Goal: Transaction & Acquisition: Purchase product/service

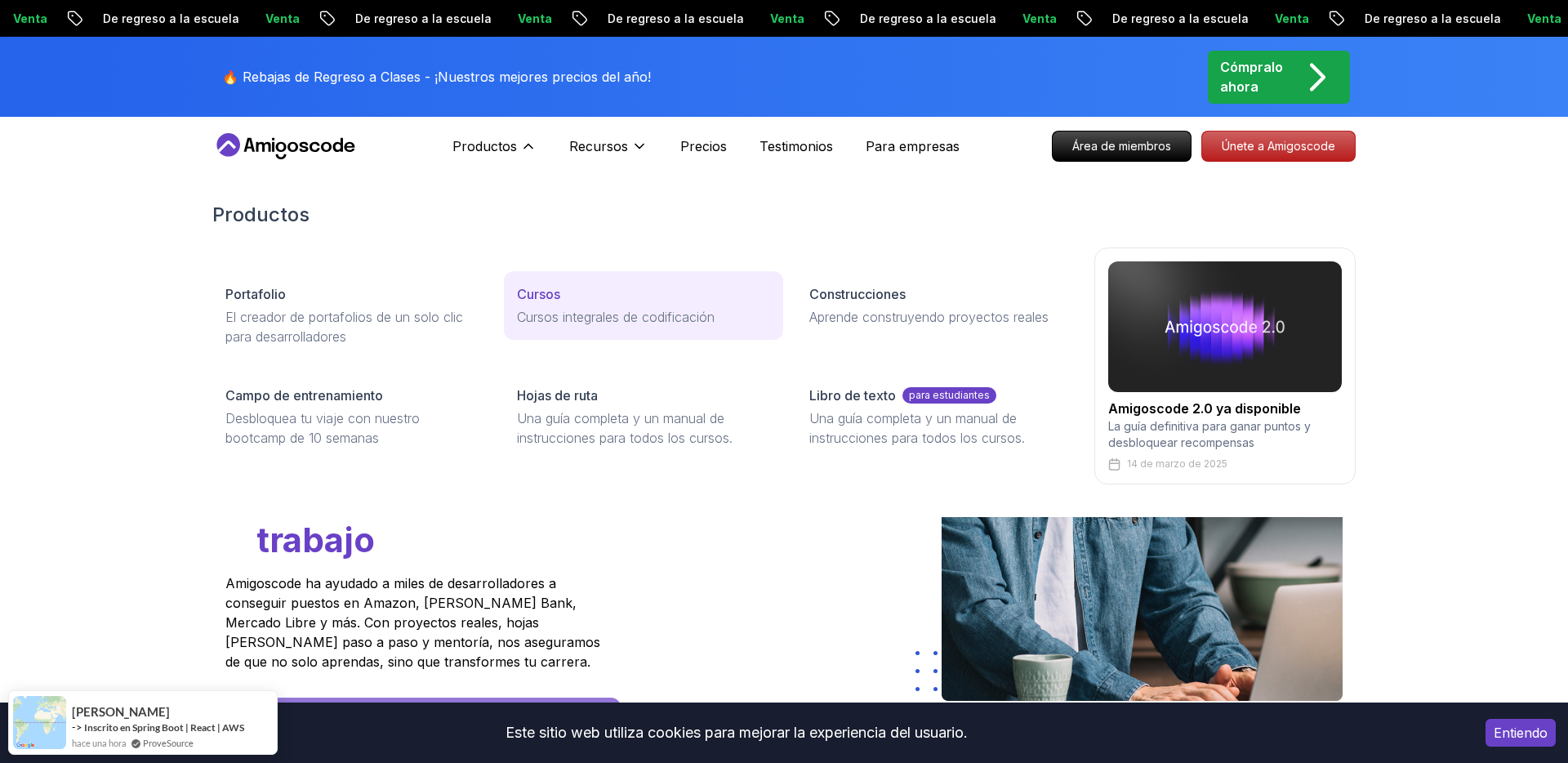
click at [543, 294] on font "Cursos" at bounding box center [538, 294] width 43 height 16
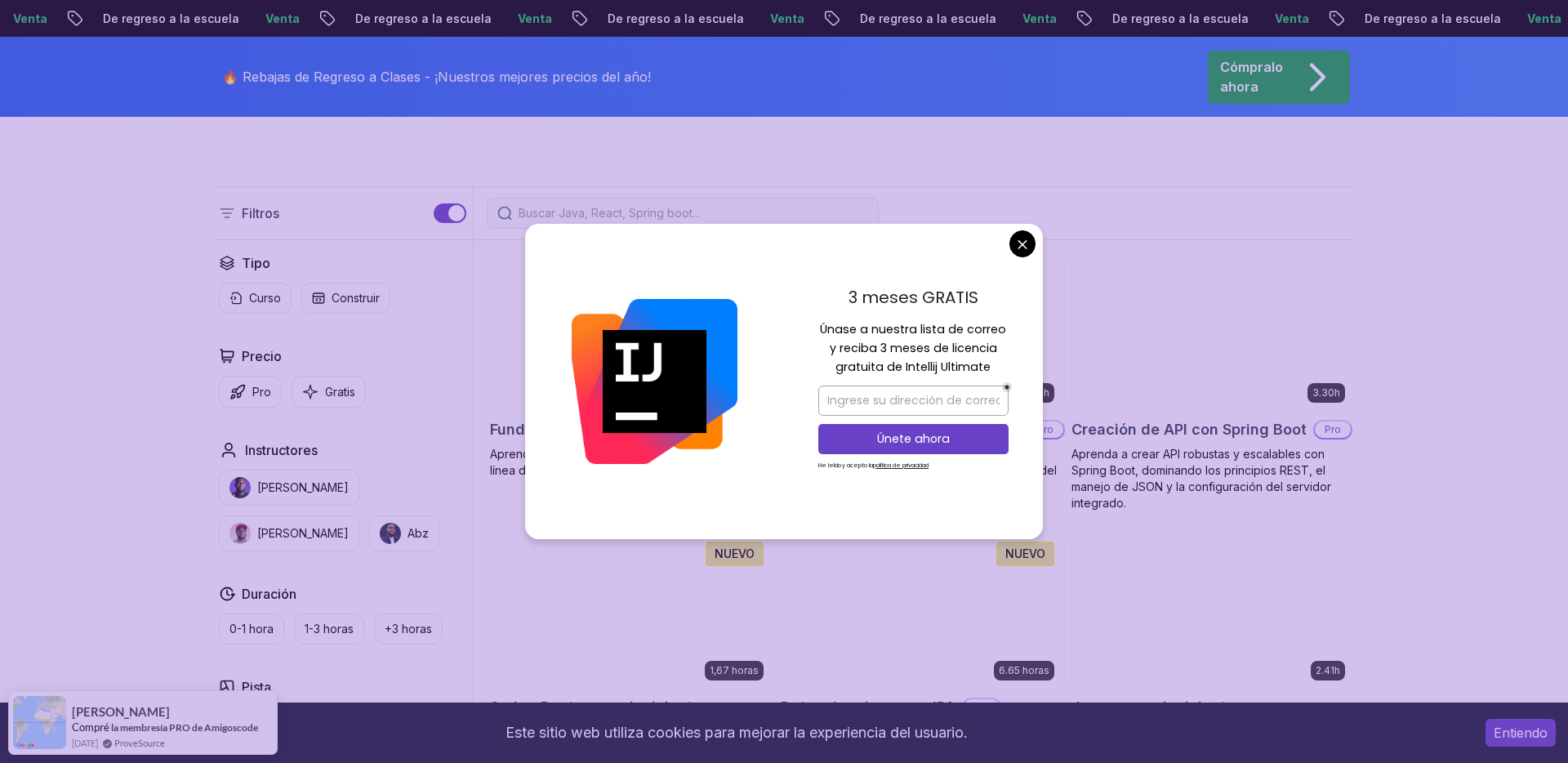
scroll to position [411, 0]
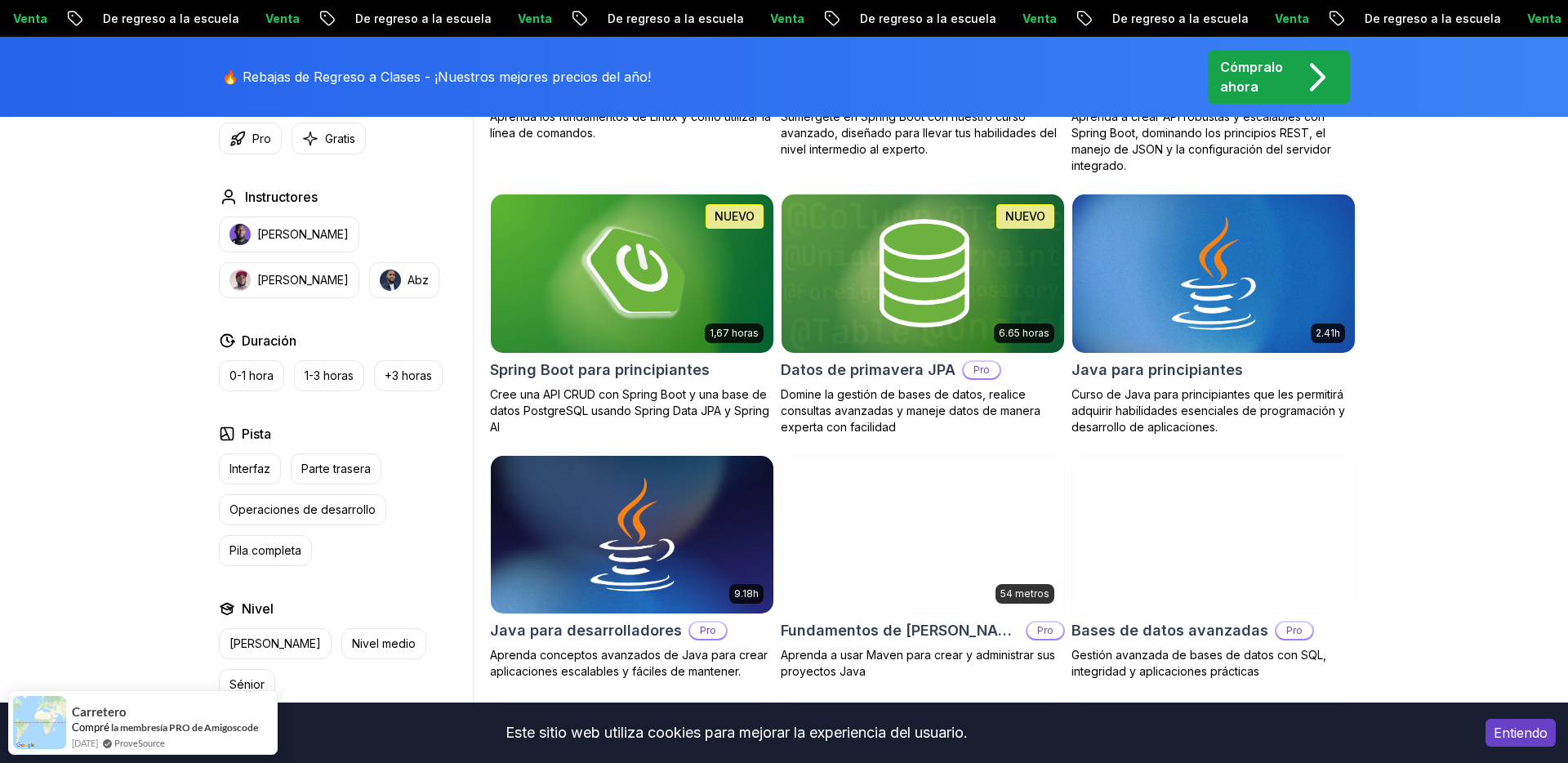
scroll to position [744, 0]
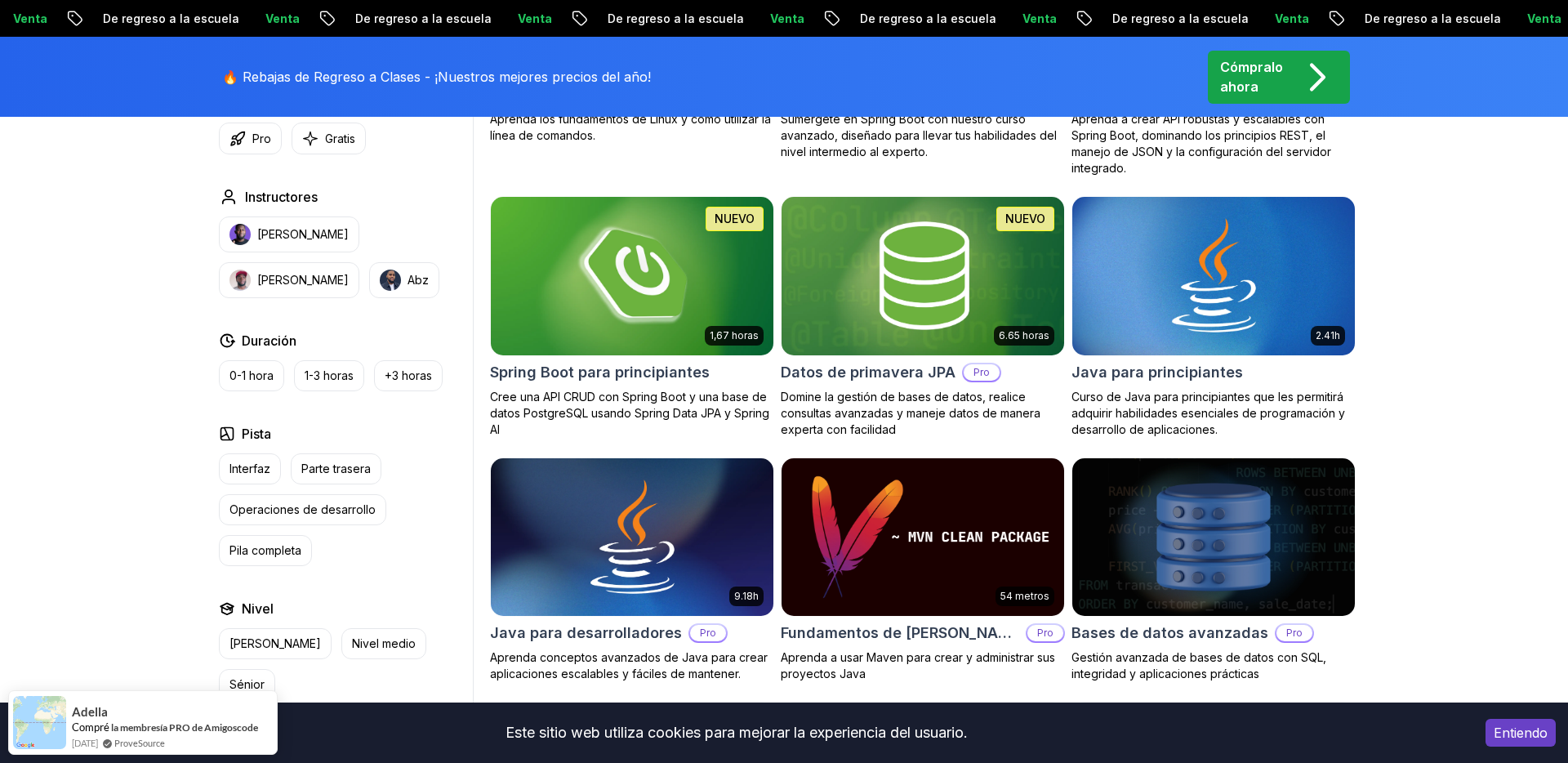
click at [584, 334] on img at bounding box center [631, 275] width 296 height 166
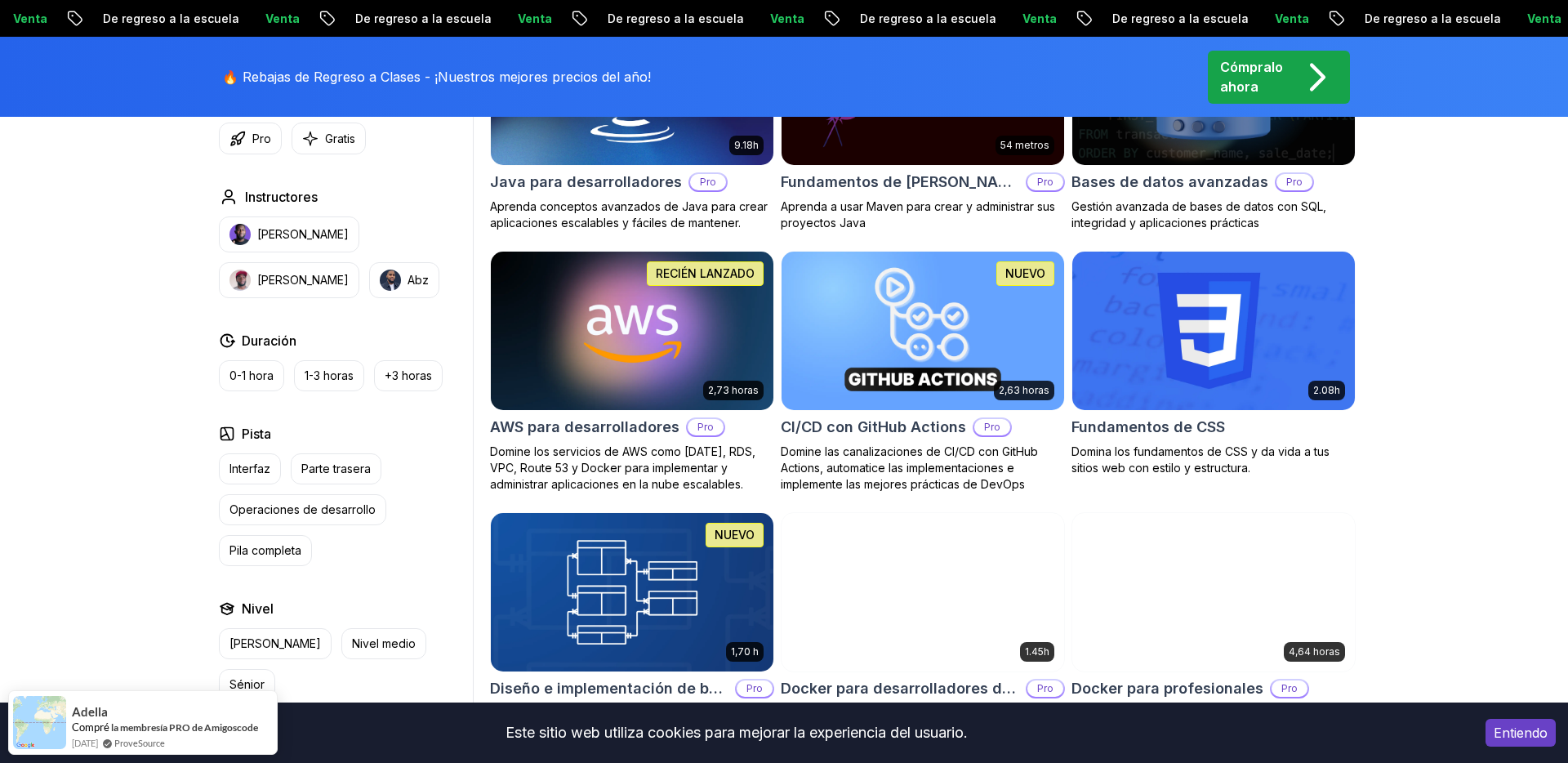
scroll to position [1203, 0]
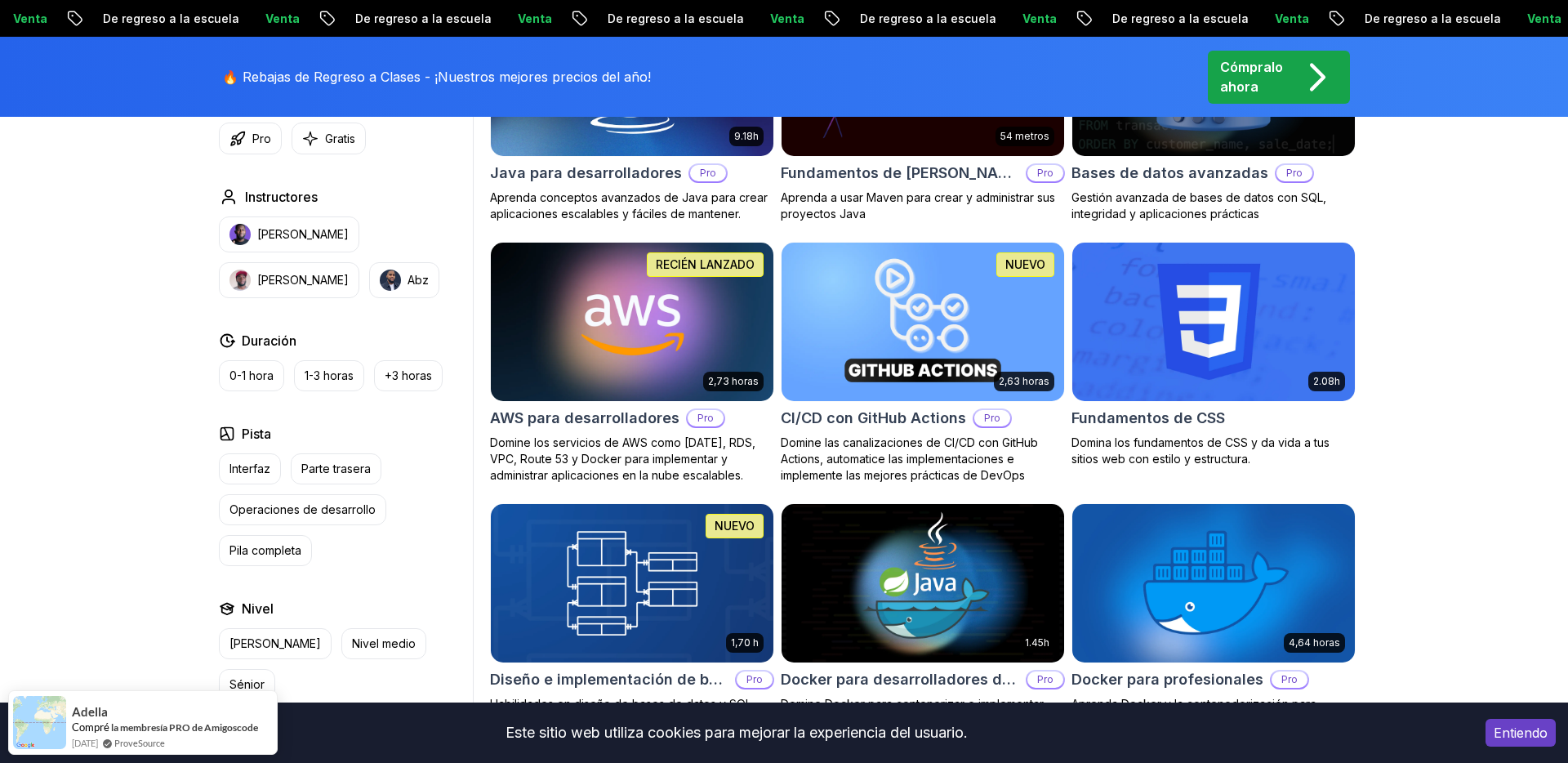
click at [680, 346] on img at bounding box center [631, 322] width 296 height 166
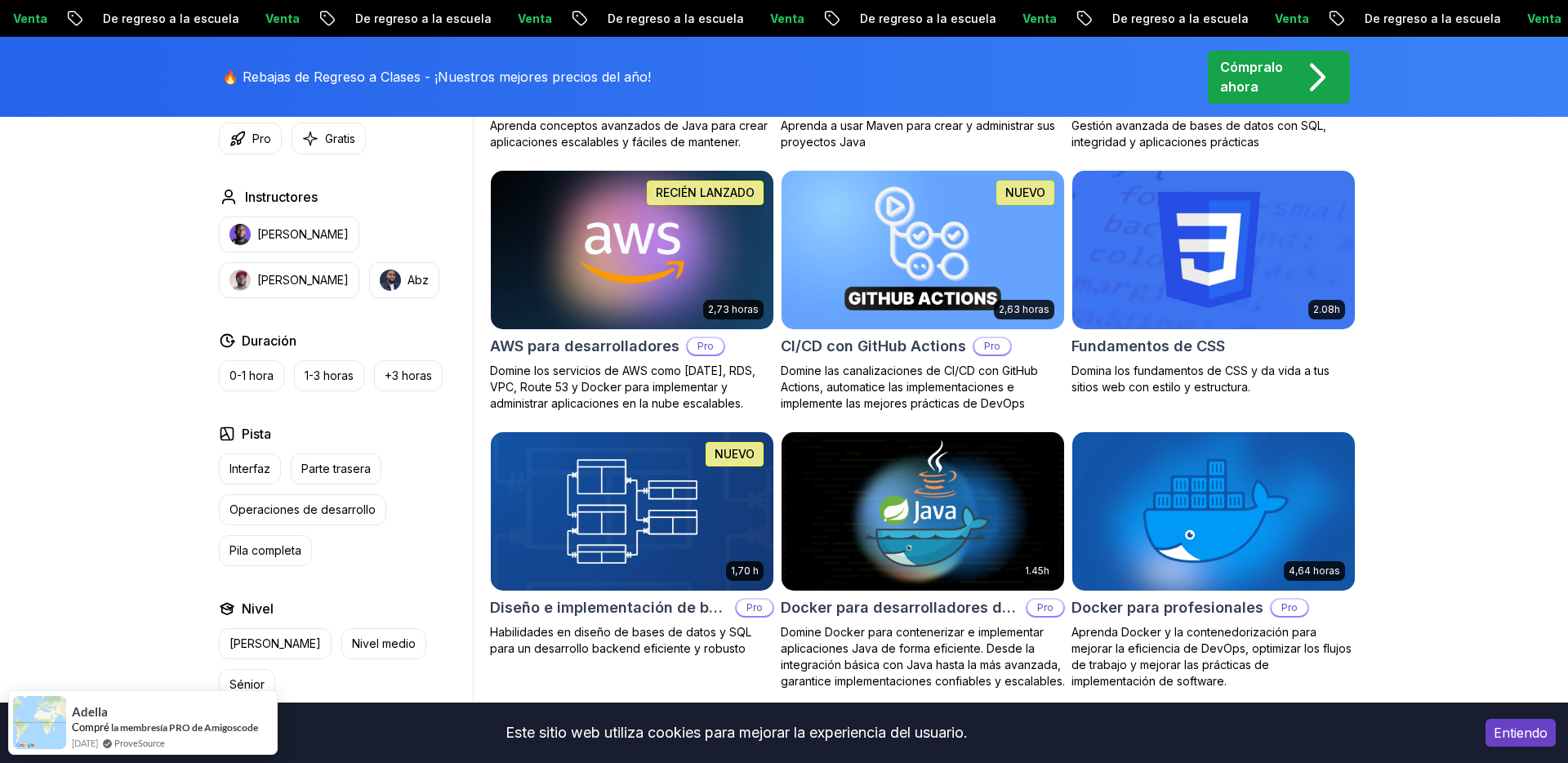
scroll to position [1278, 0]
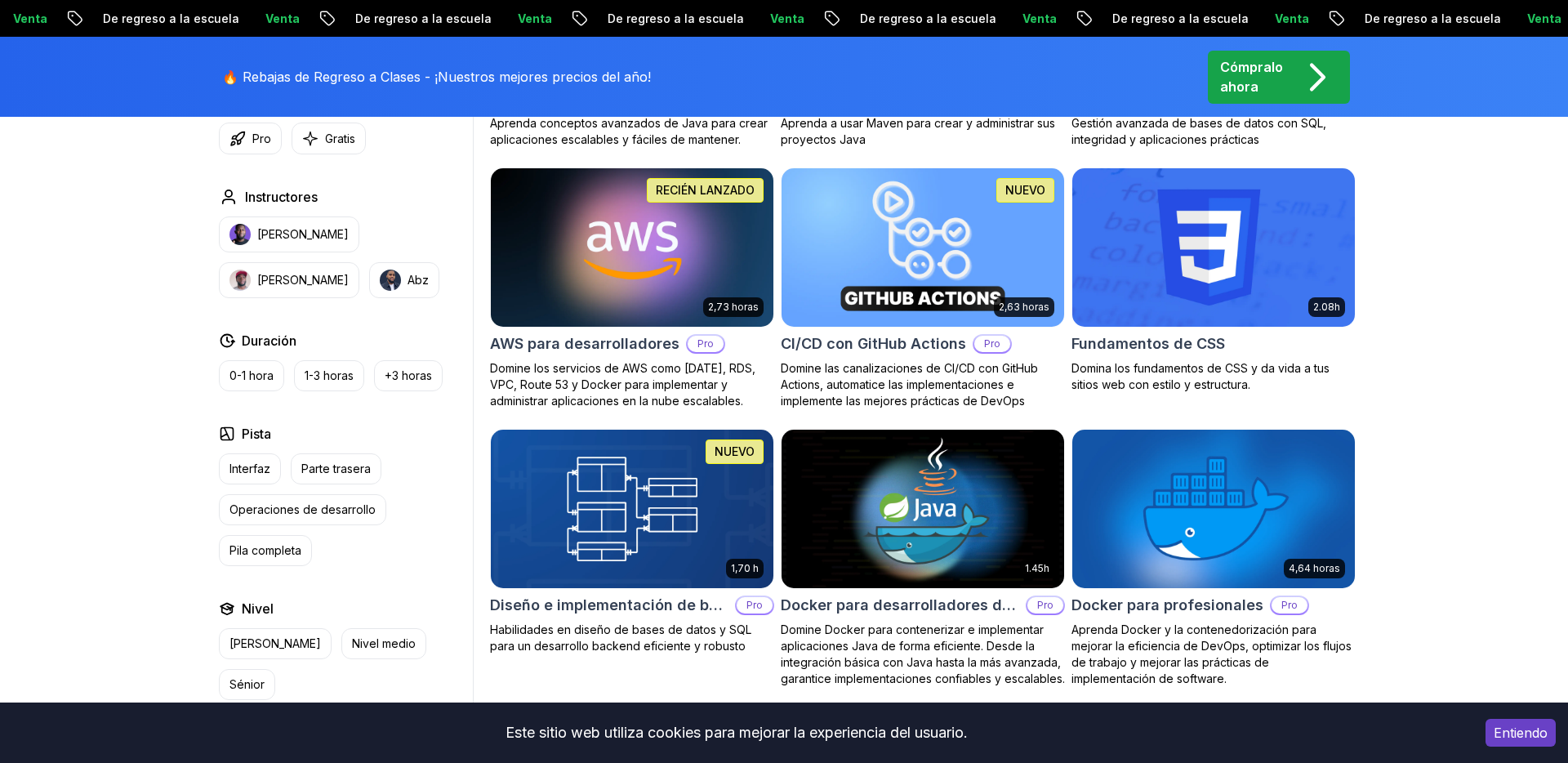
click at [925, 260] on img at bounding box center [922, 247] width 296 height 166
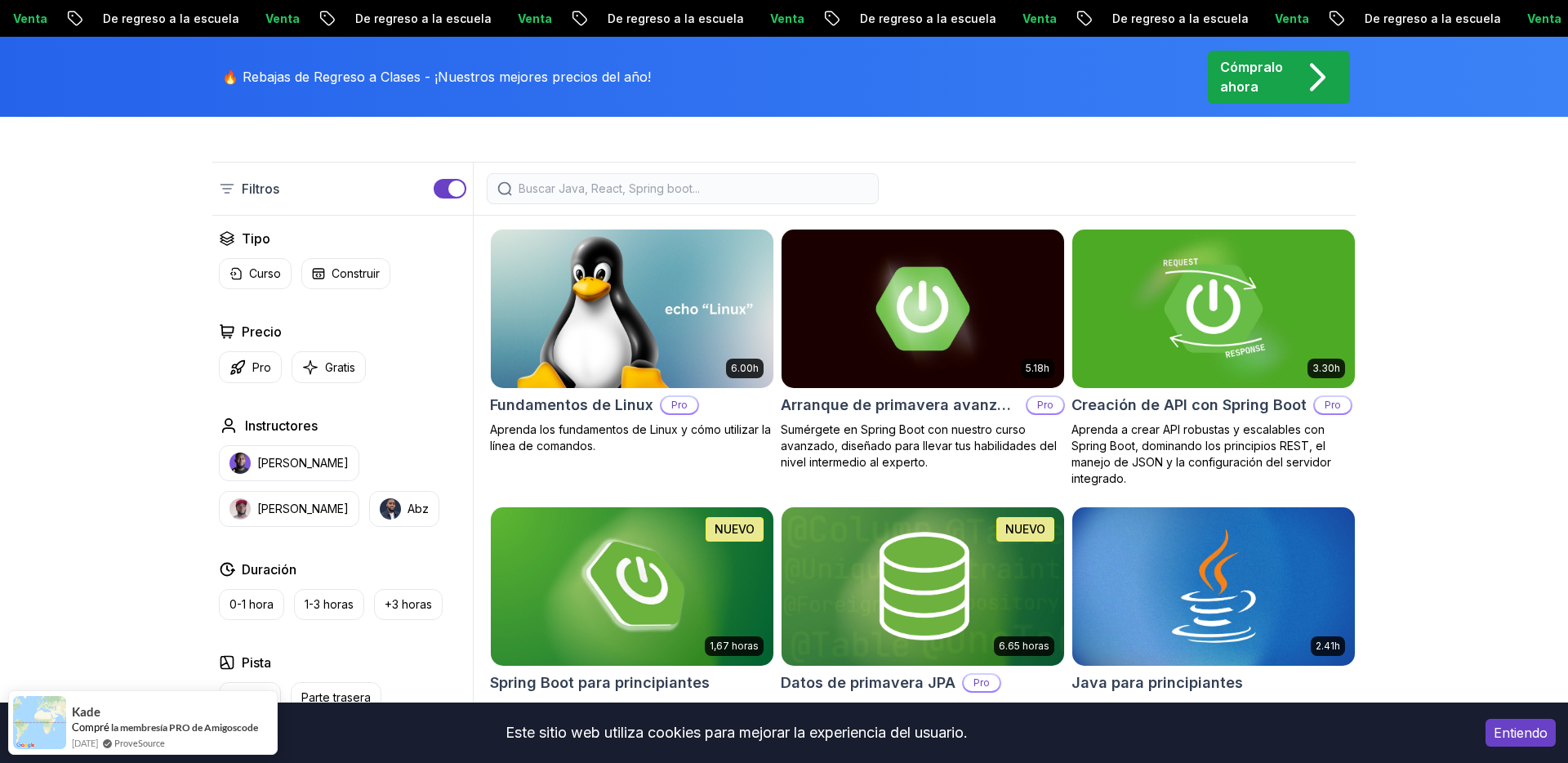
scroll to position [435, 0]
click at [1242, 344] on img at bounding box center [1212, 307] width 296 height 166
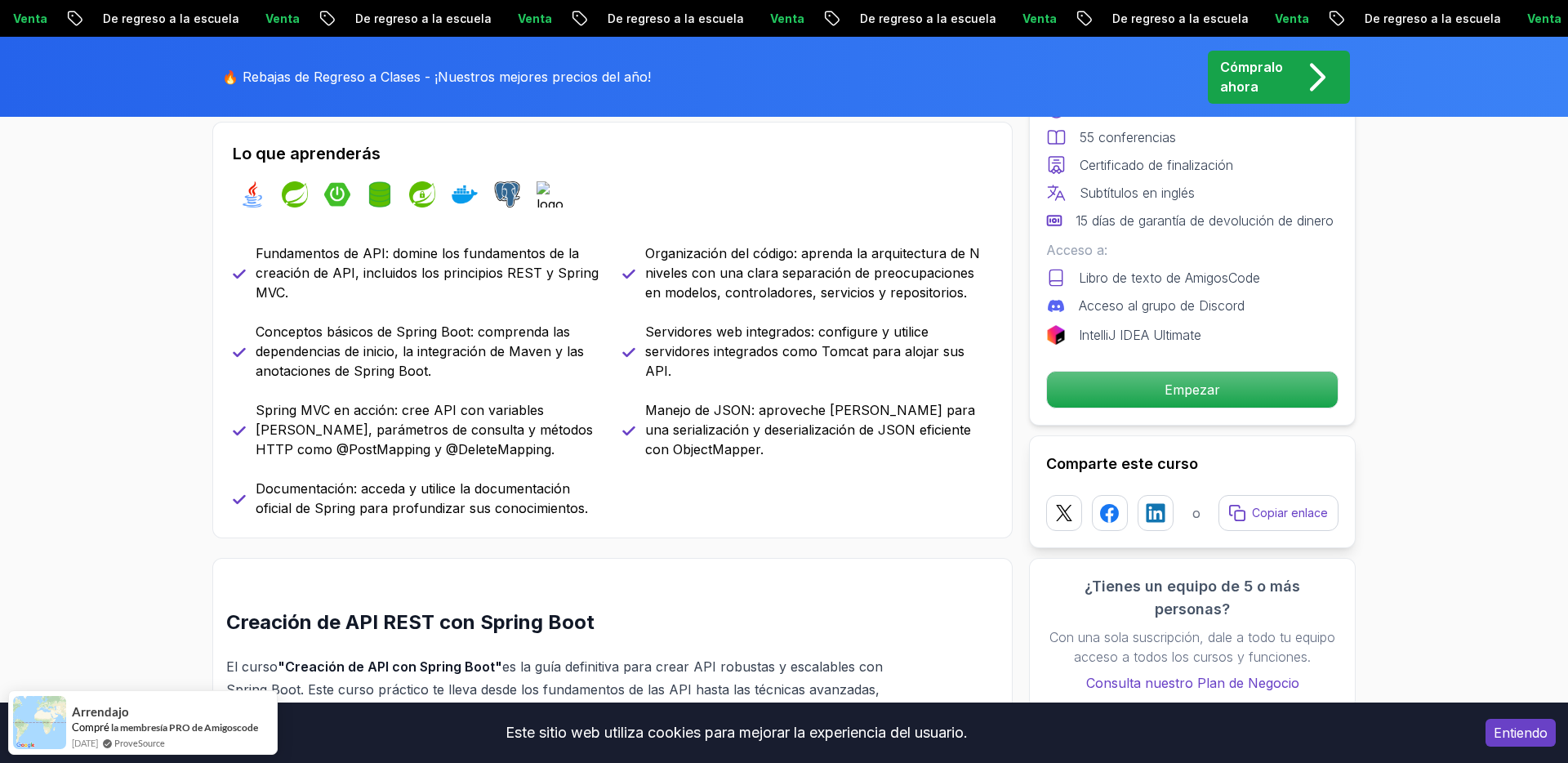
scroll to position [734, 0]
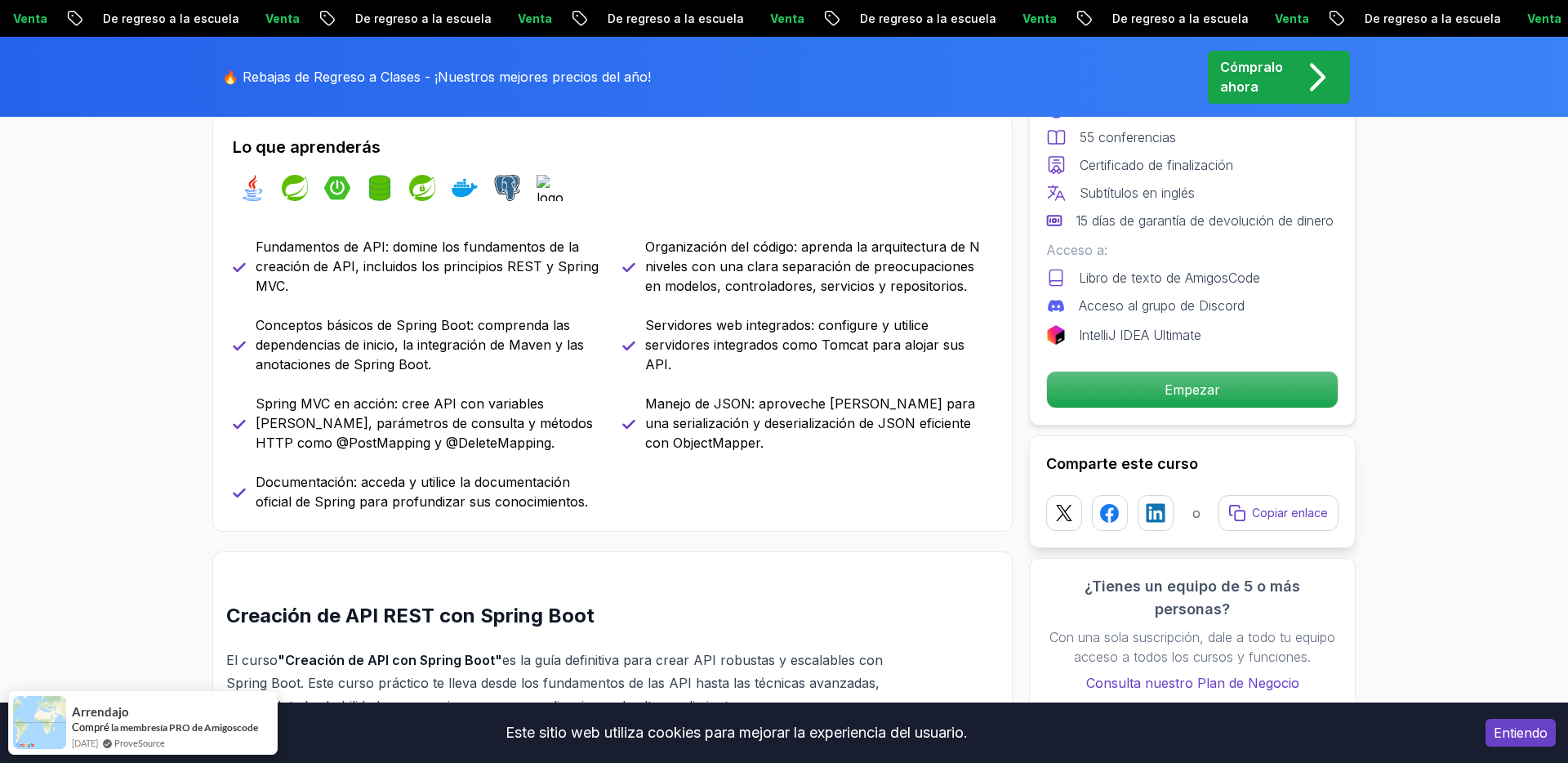
click at [505, 498] on font "Documentación: acceda y utilice la documentación oficial de Spring para profund…" at bounding box center [421, 491] width 333 height 36
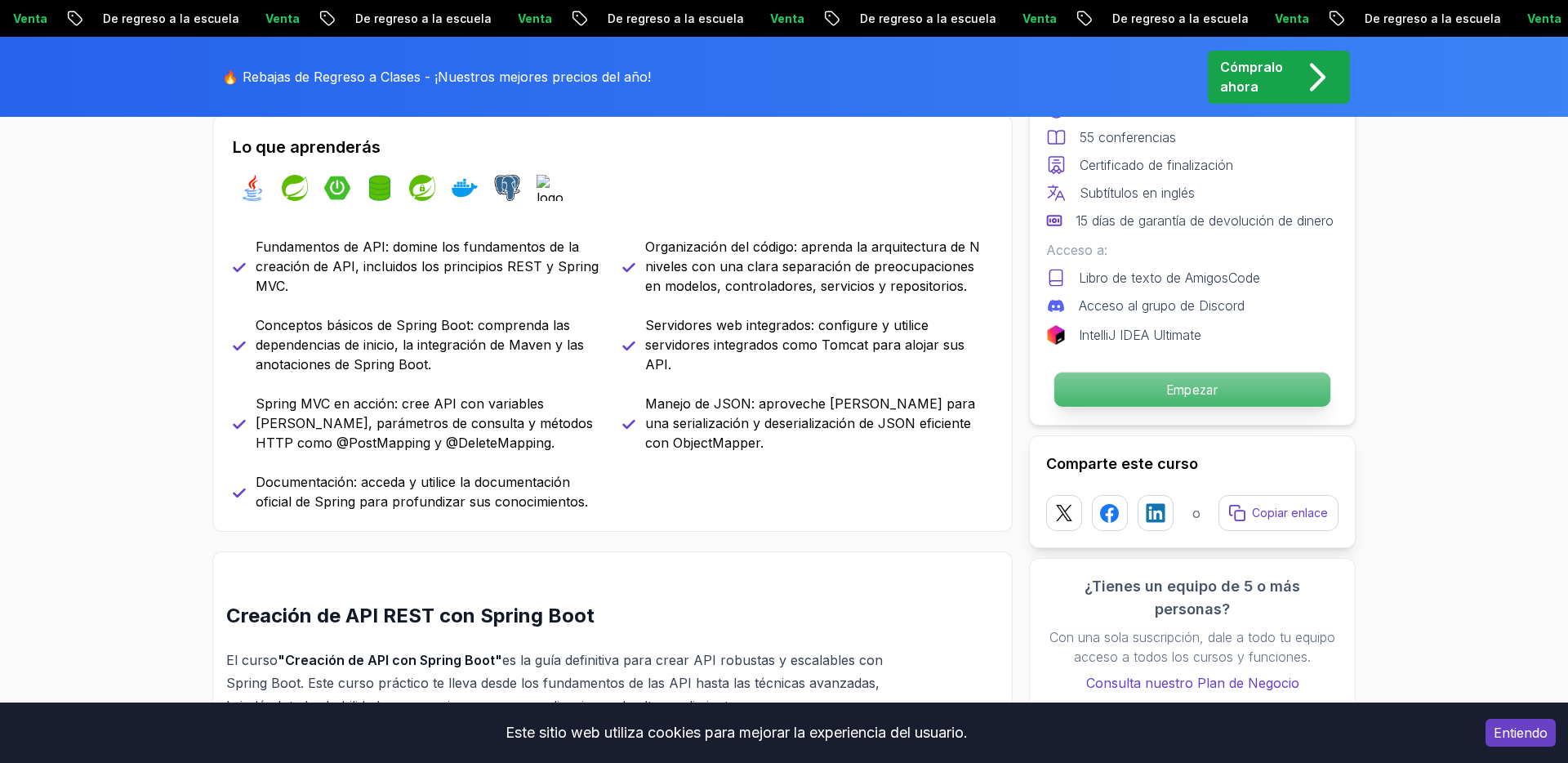
click at [1146, 407] on p "Empezar" at bounding box center [1191, 389] width 276 height 35
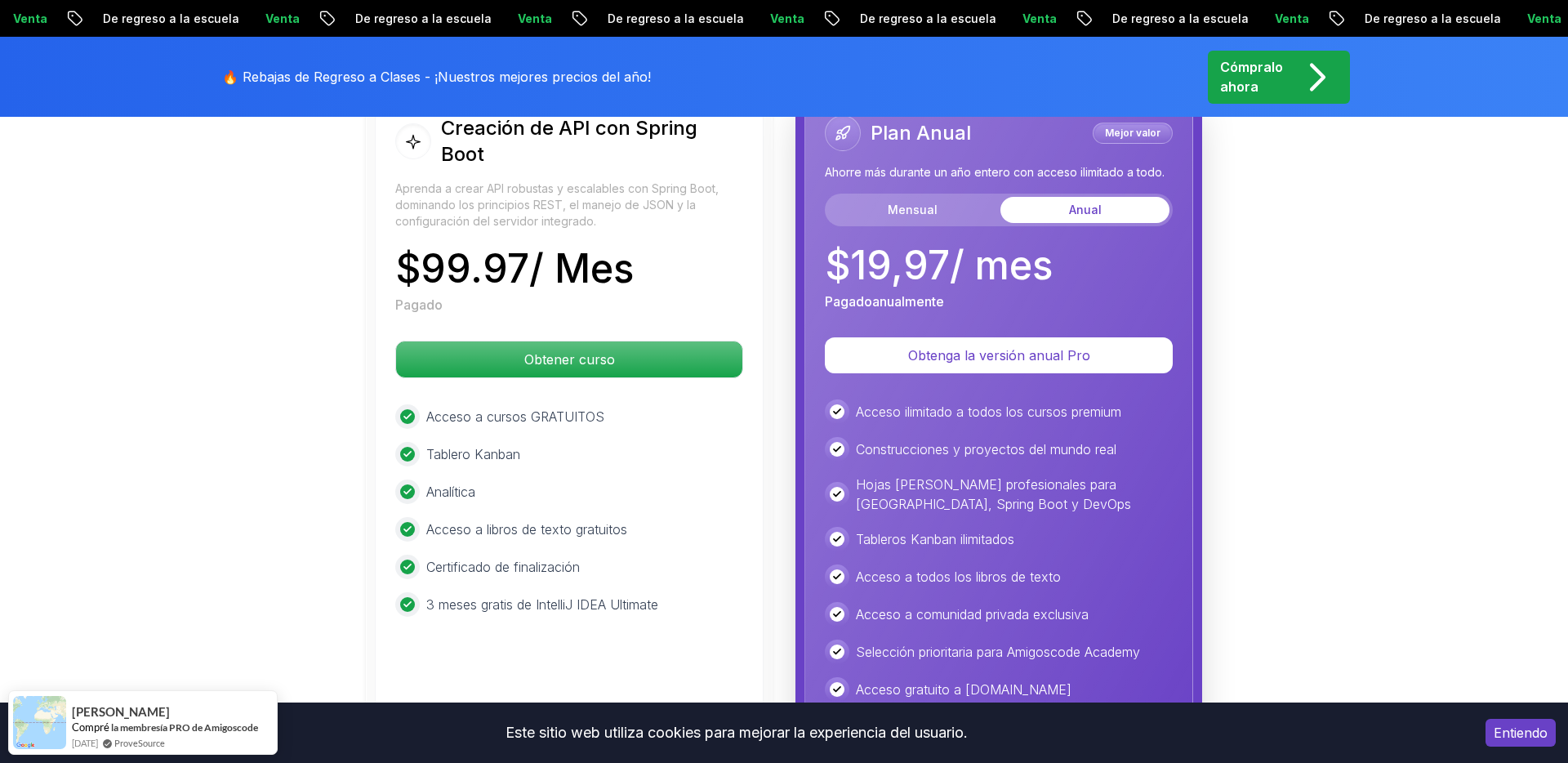
scroll to position [3995, 0]
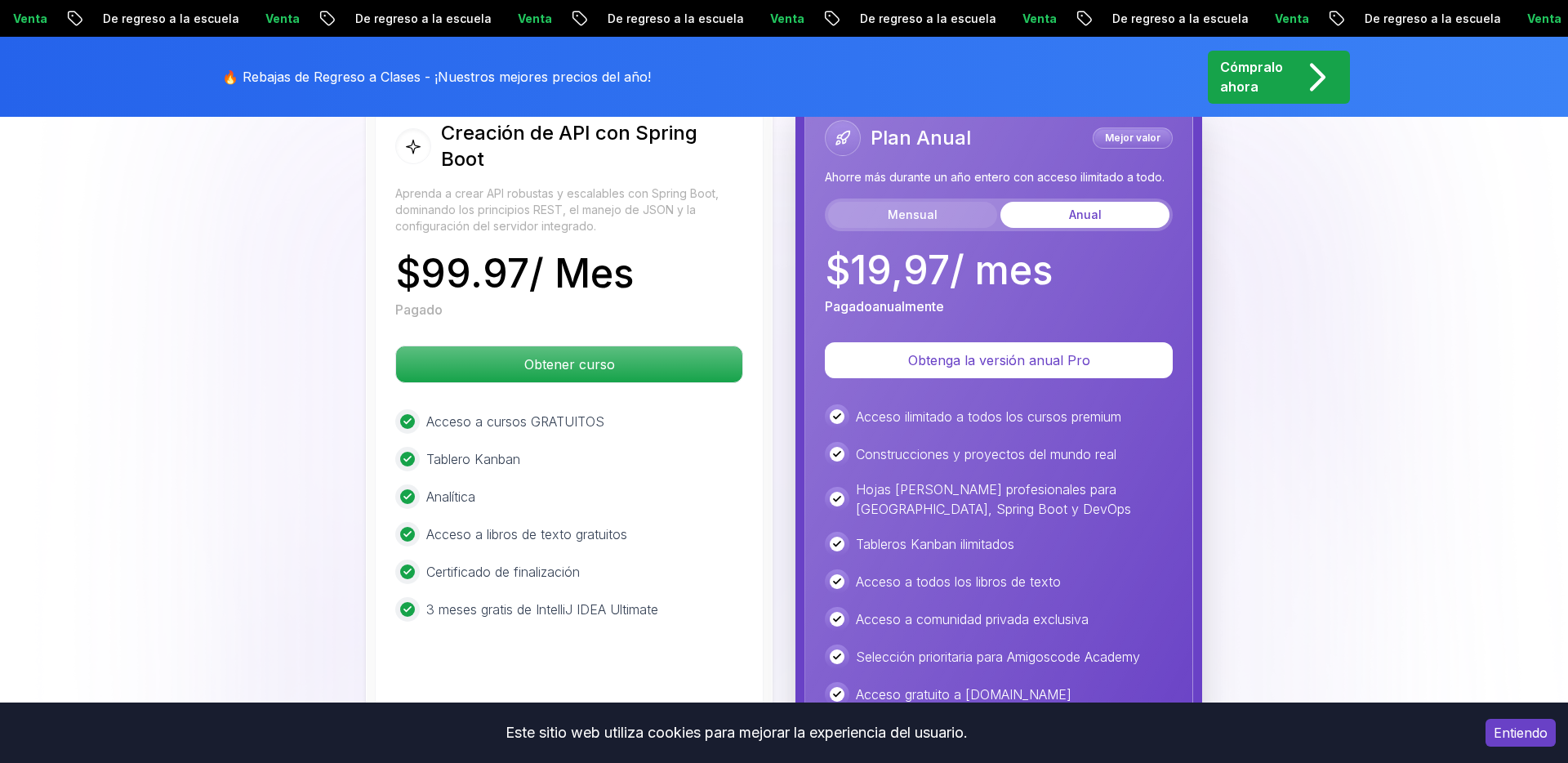
click at [943, 205] on button "Mensual" at bounding box center [912, 214] width 169 height 26
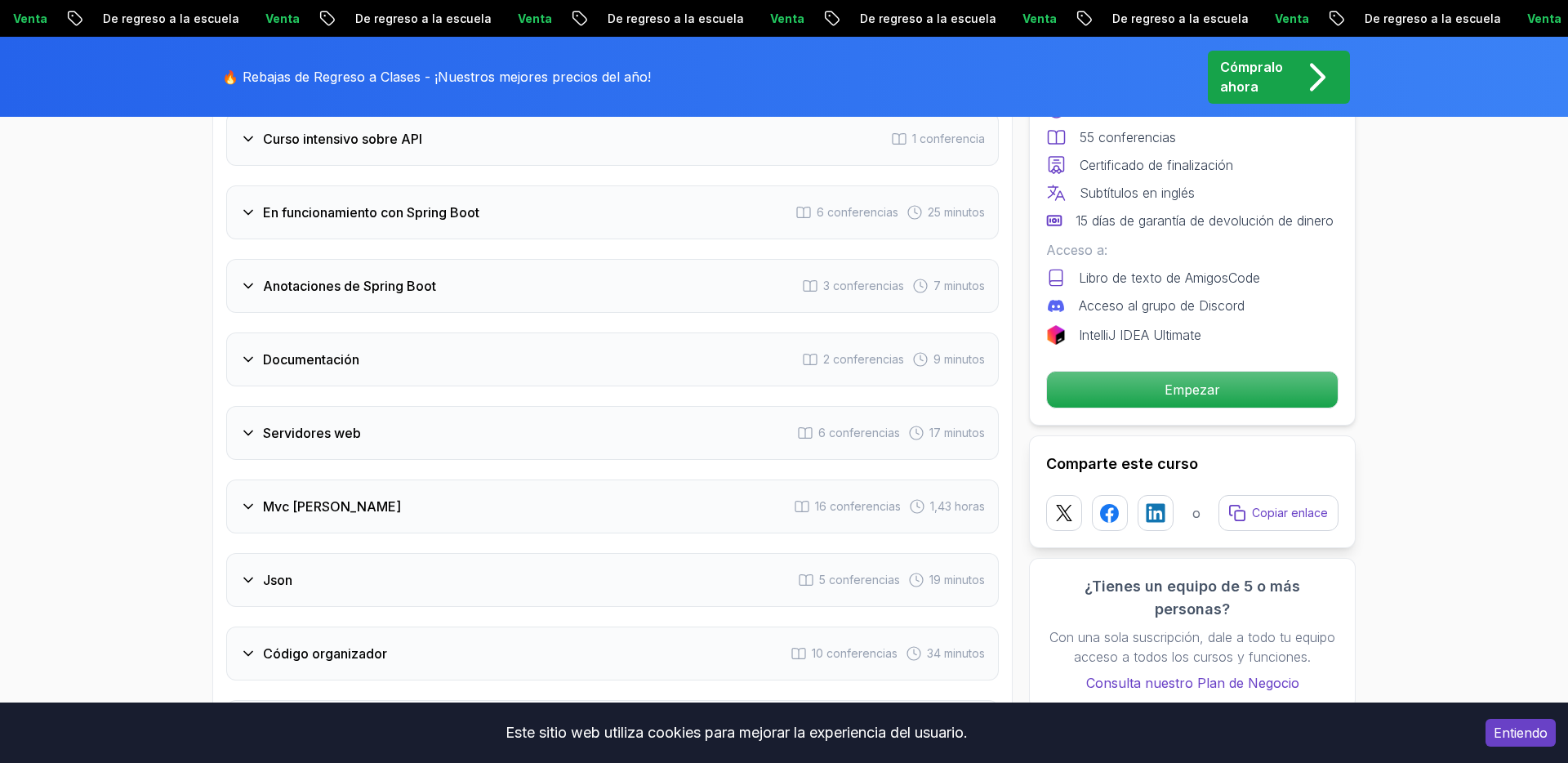
scroll to position [2963, 0]
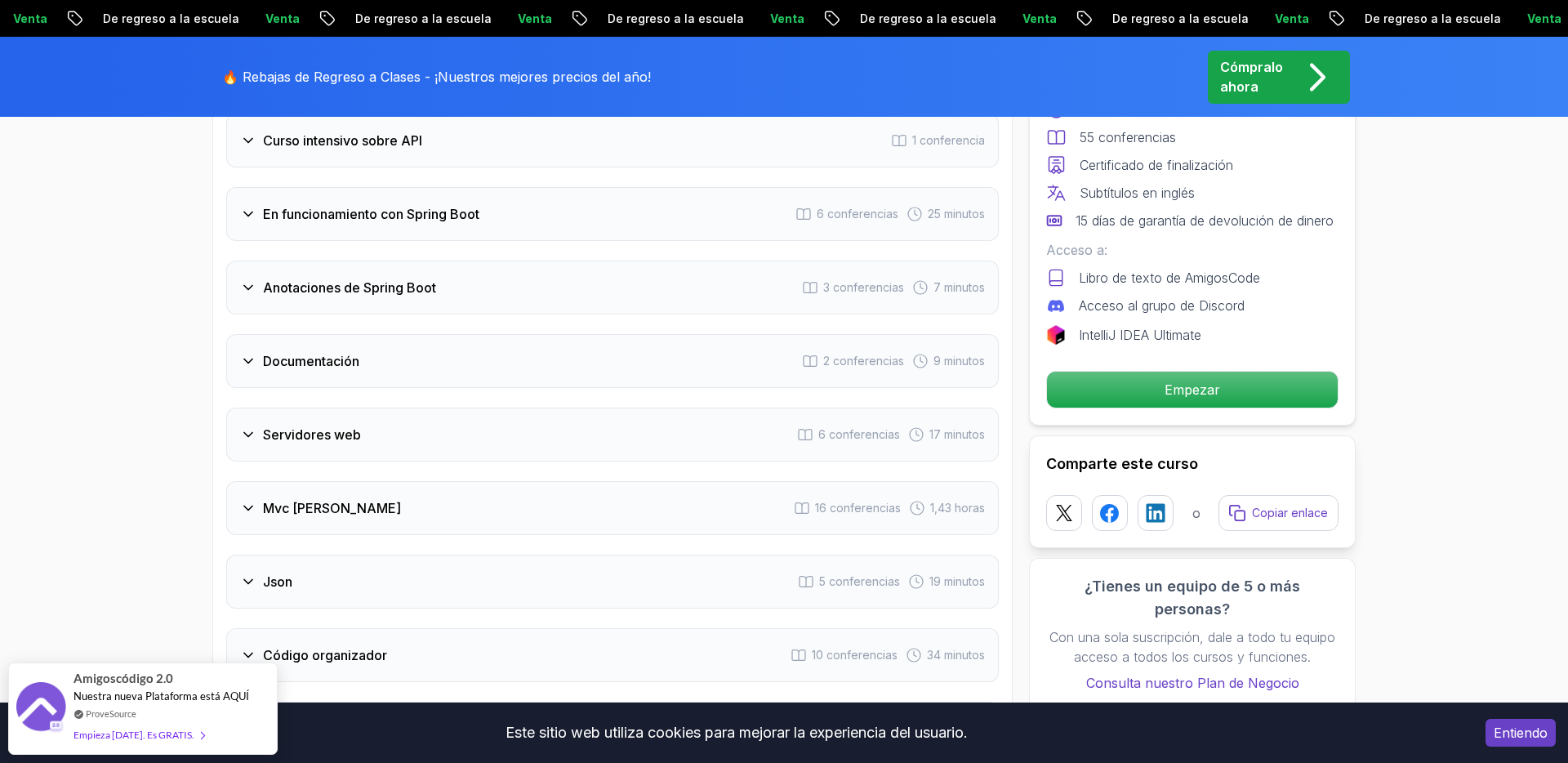
click at [570, 511] on div "Mvc de primavera 16 conferencias 1,43 horas" at bounding box center [612, 508] width 772 height 54
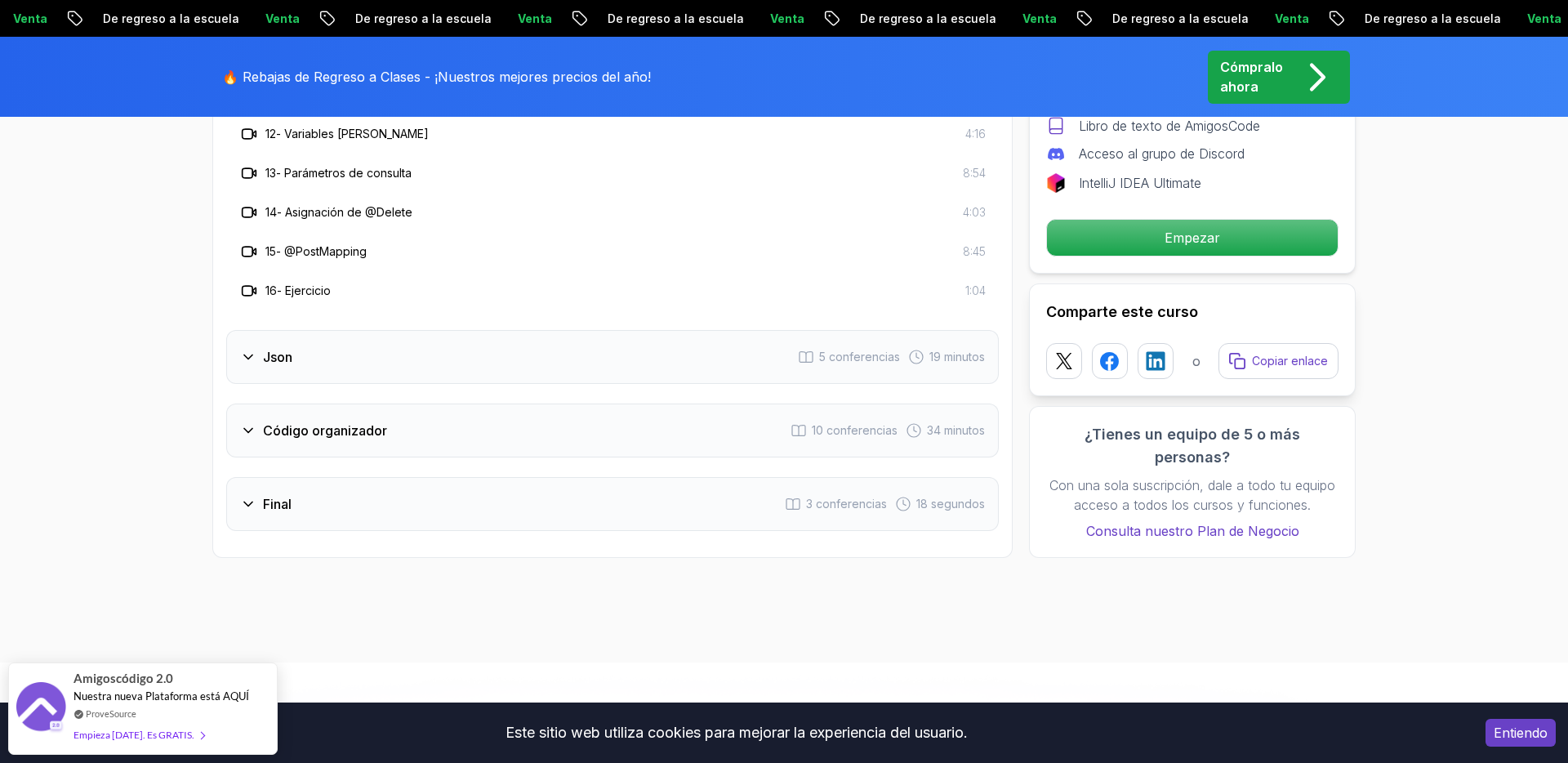
scroll to position [3699, 0]
click at [552, 437] on div "Código organizador 10 conferencias 34 minutos" at bounding box center [612, 428] width 772 height 54
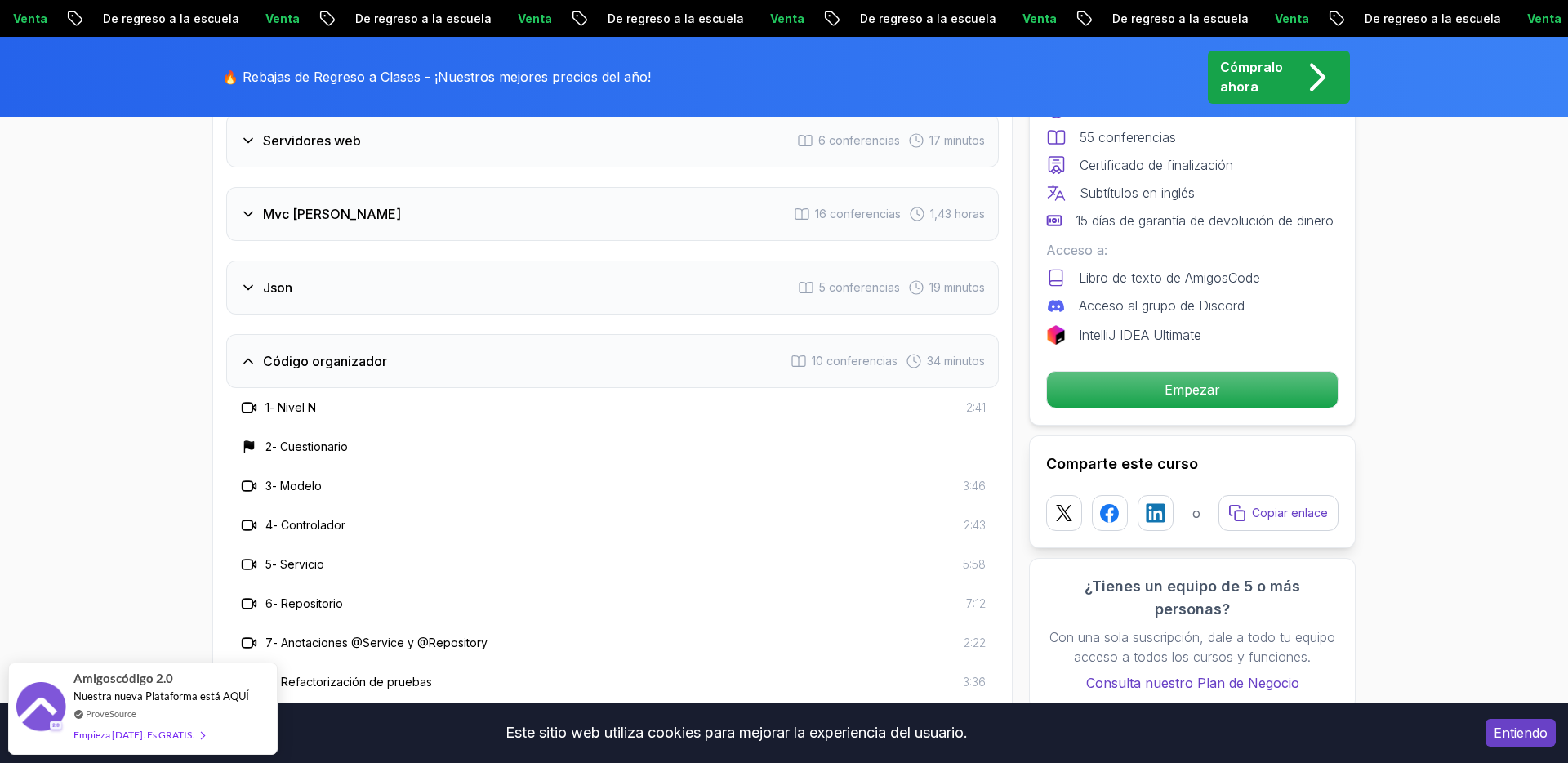
click at [549, 278] on div "Json 5 conferencias 19 minutos" at bounding box center [612, 287] width 772 height 54
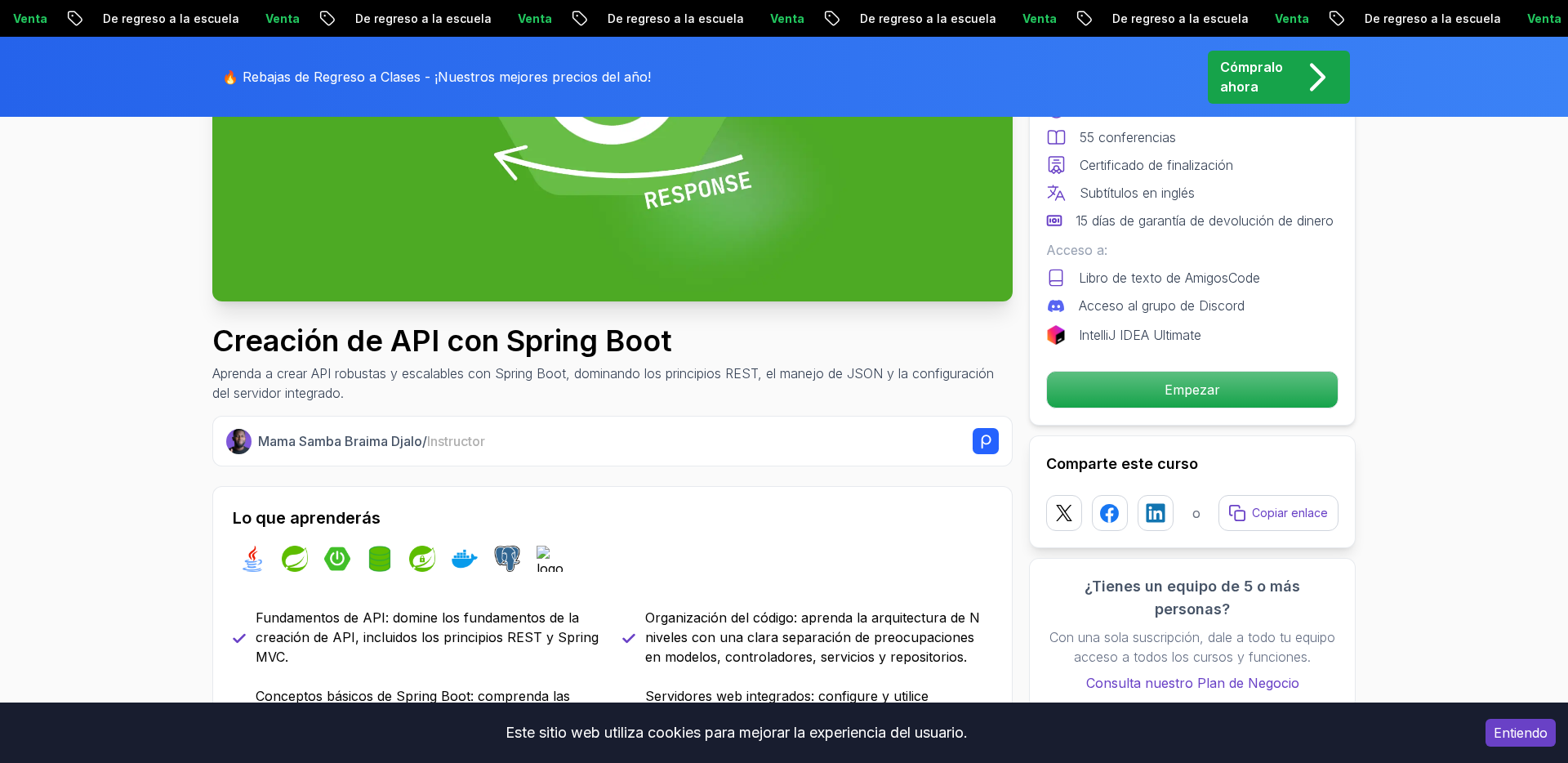
scroll to position [0, 0]
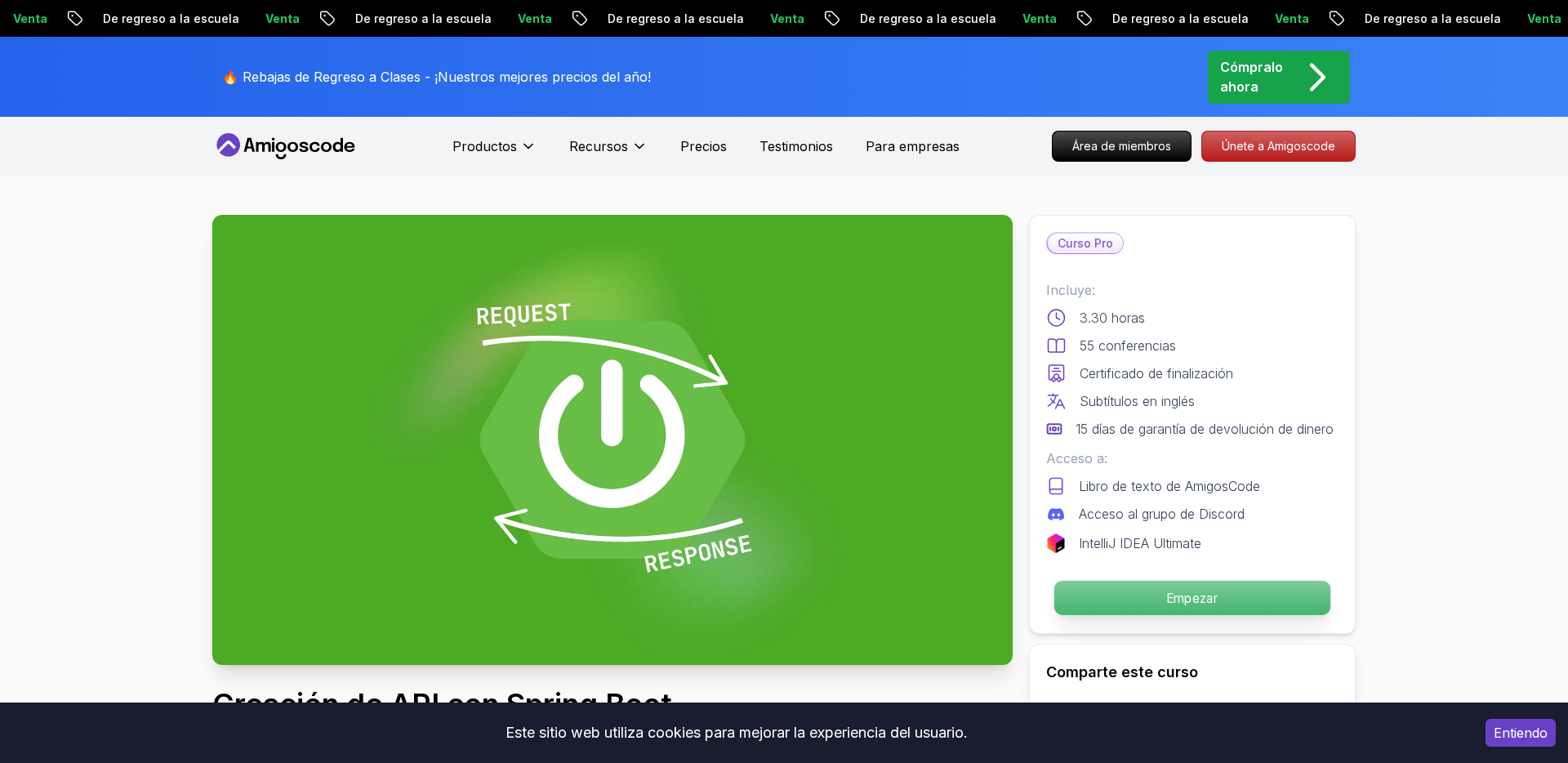
click at [1150, 615] on p "Empezar" at bounding box center [1191, 598] width 276 height 35
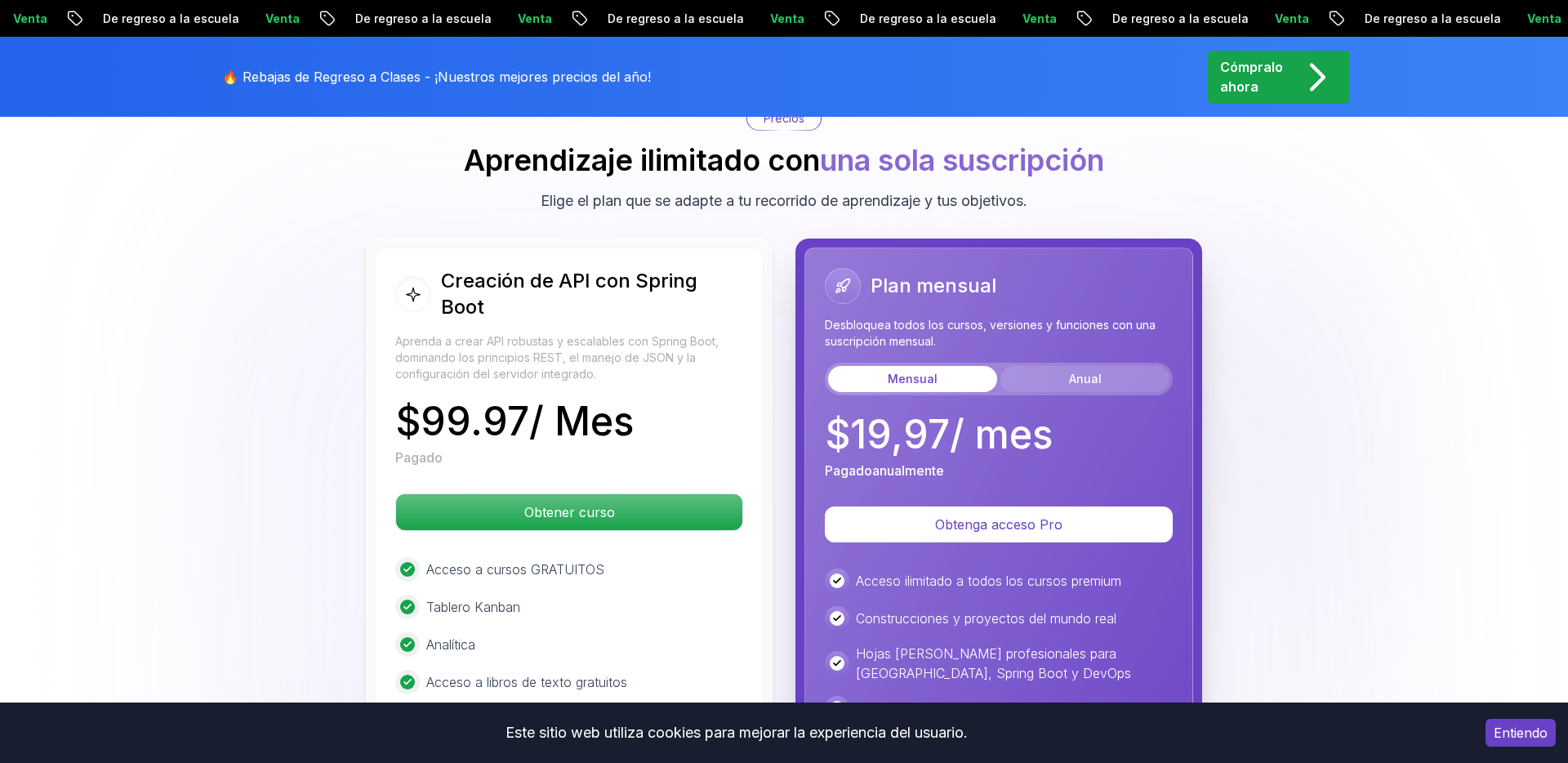
scroll to position [3928, 0]
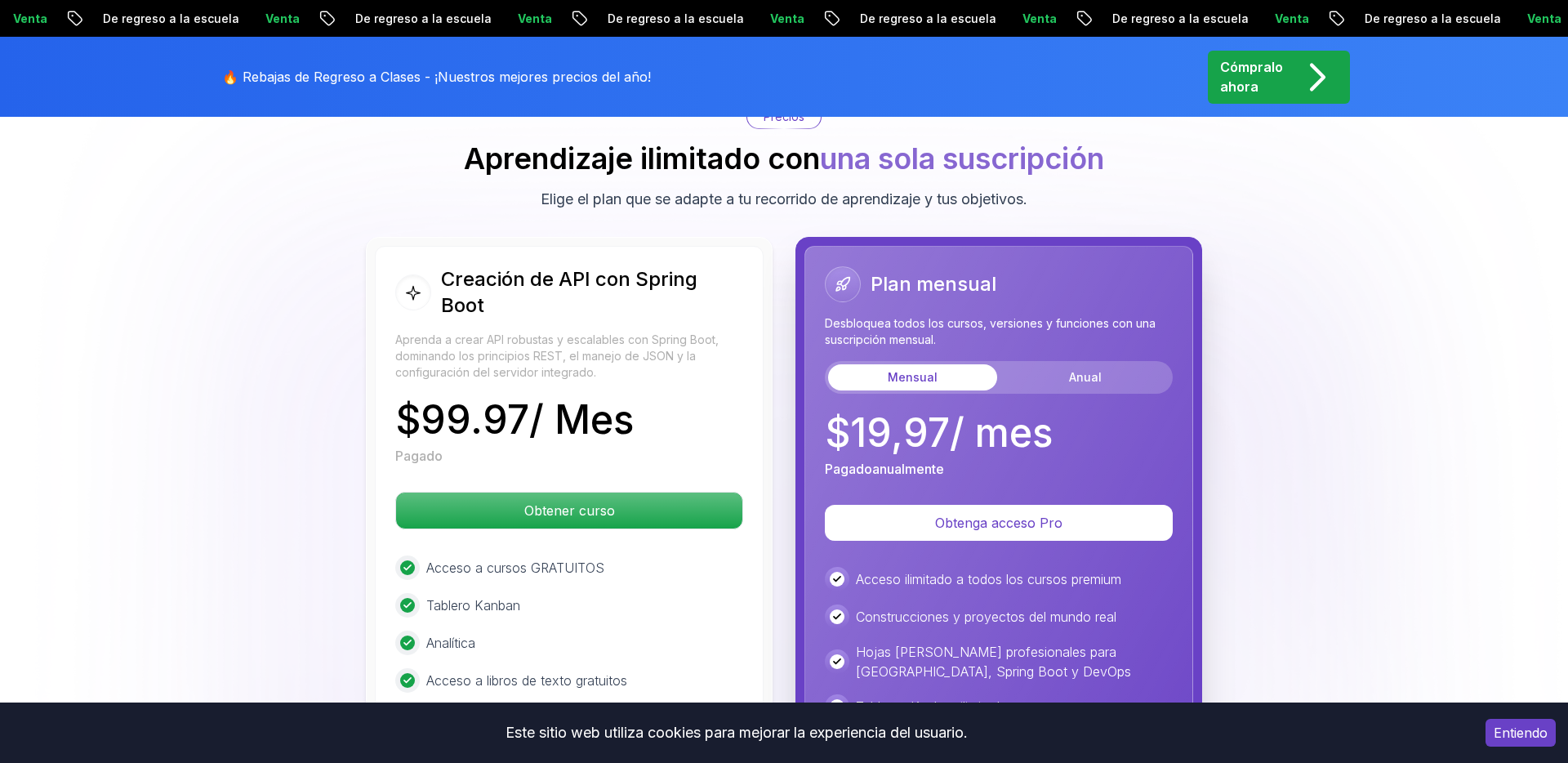
click at [1273, 77] on p "Cómpralo ahora" at bounding box center [1251, 77] width 63 height 39
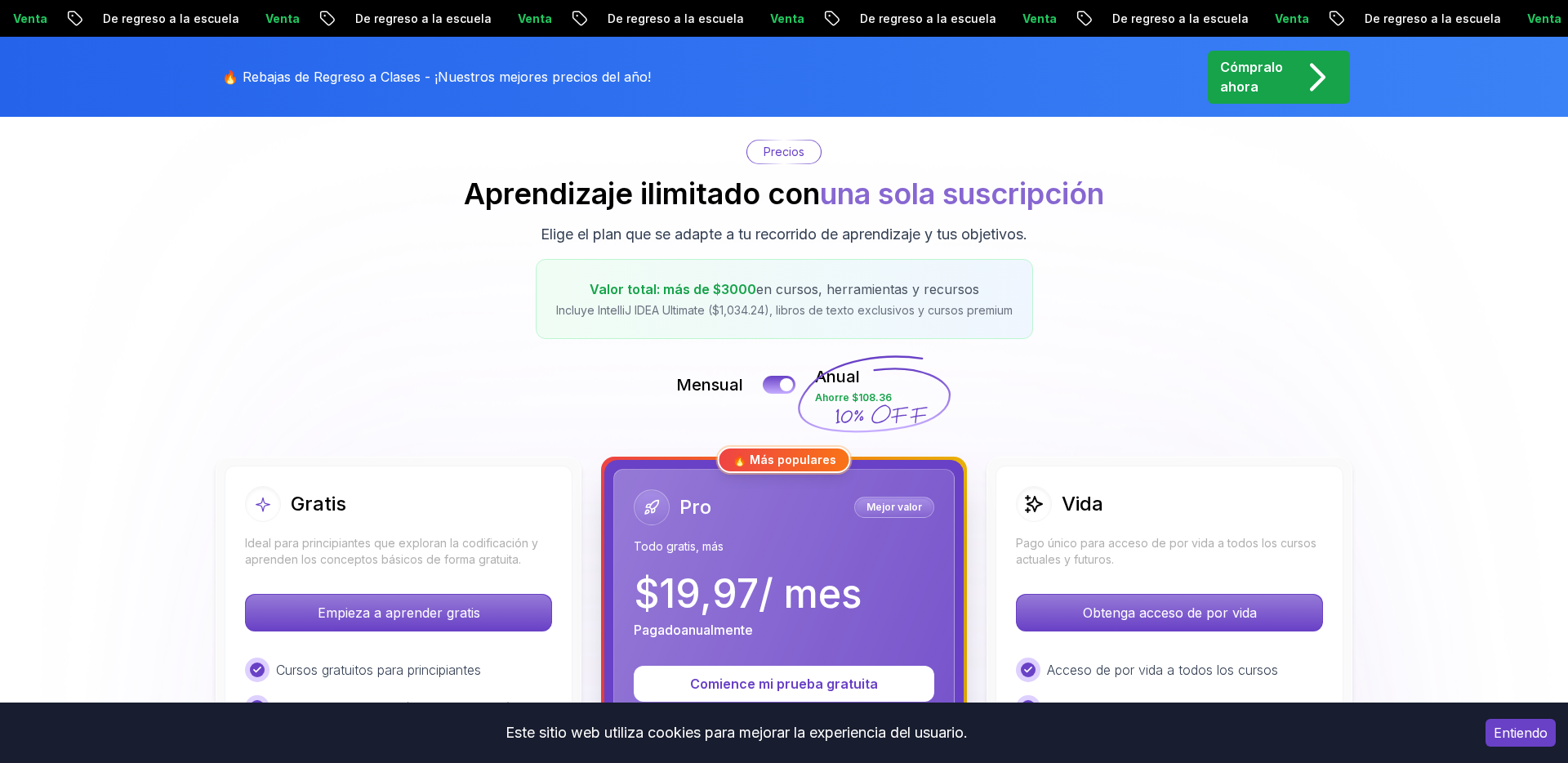
scroll to position [129, 0]
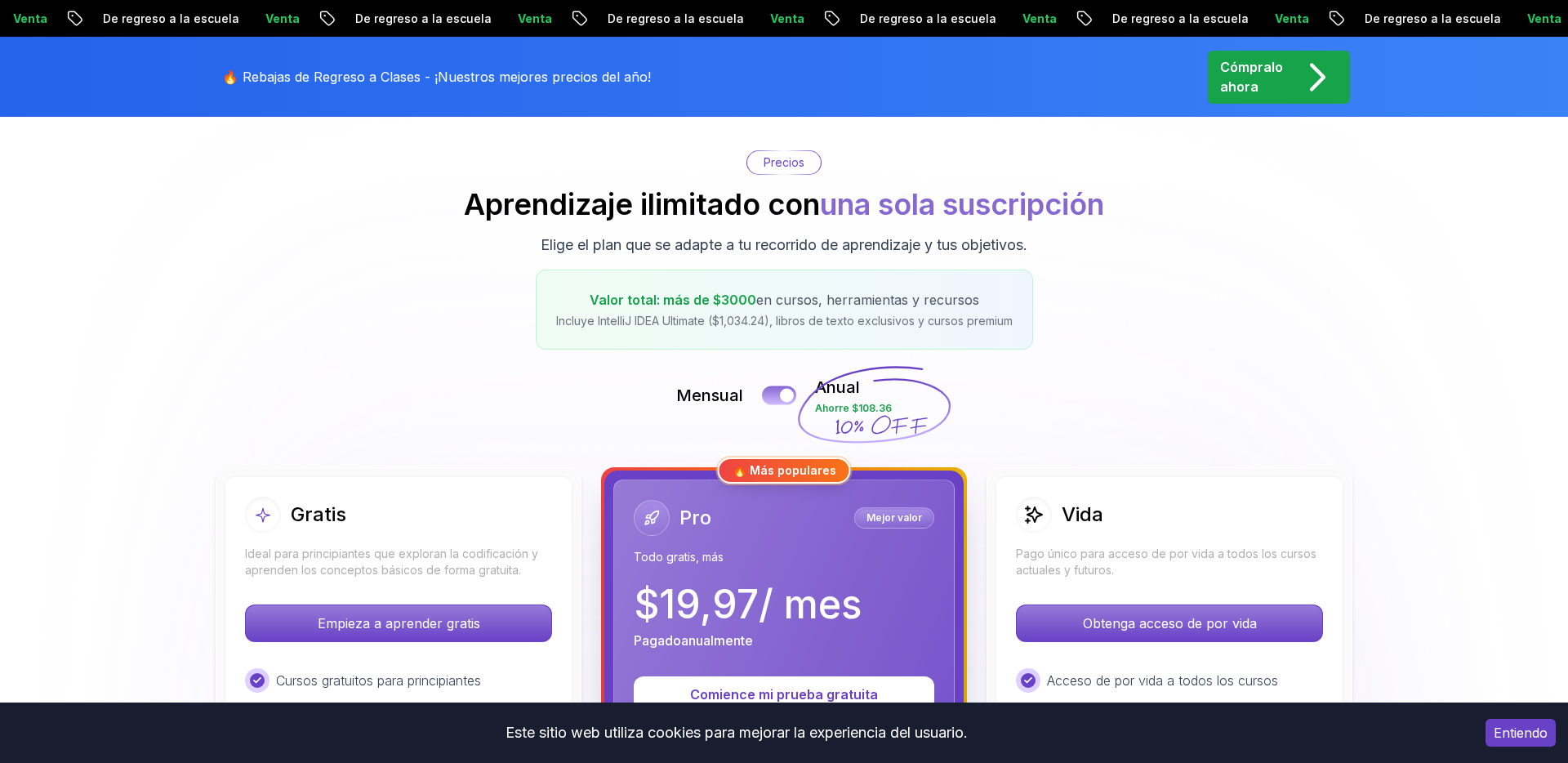
click at [779, 391] on button at bounding box center [779, 395] width 35 height 19
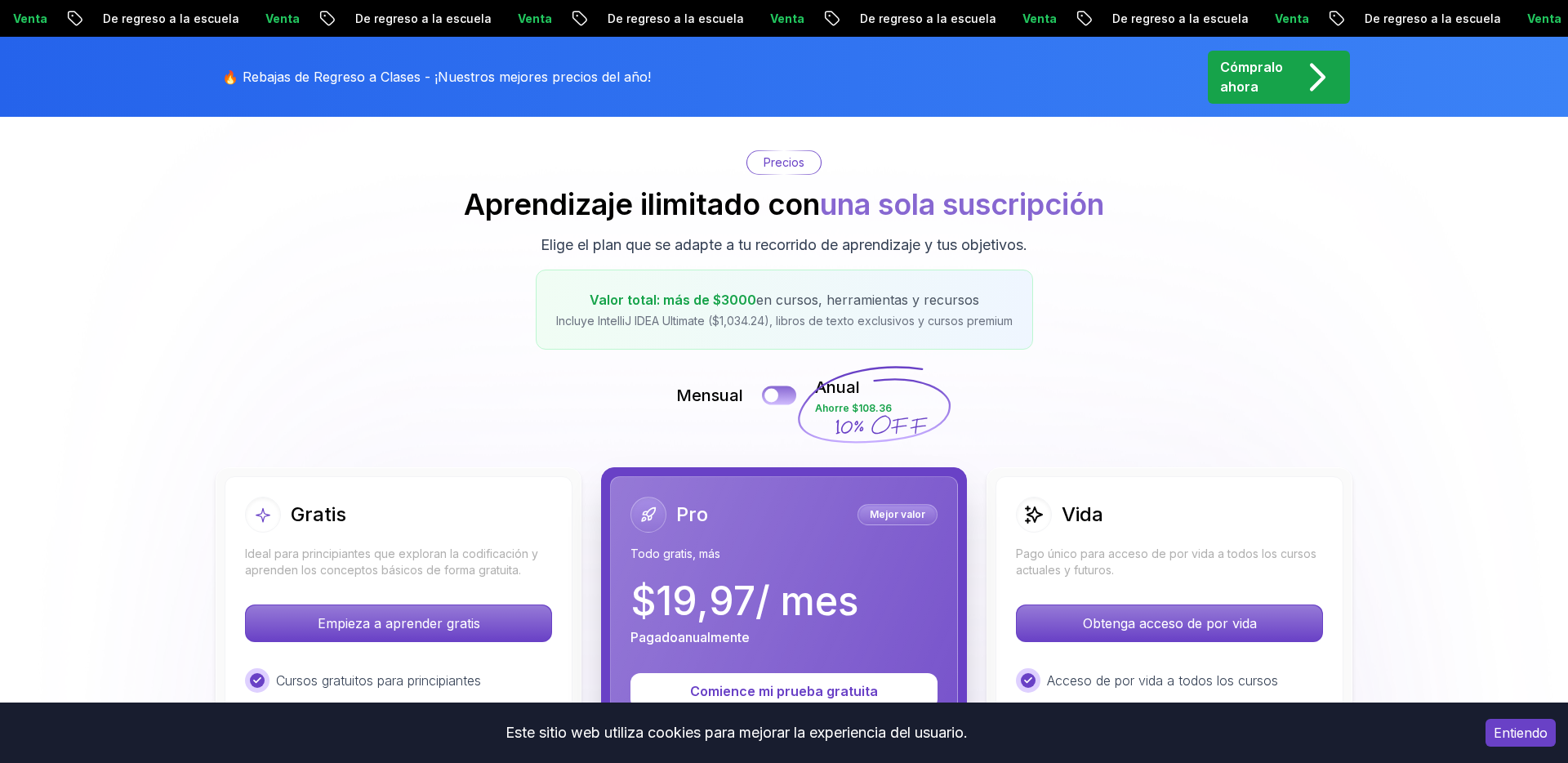
scroll to position [69, 0]
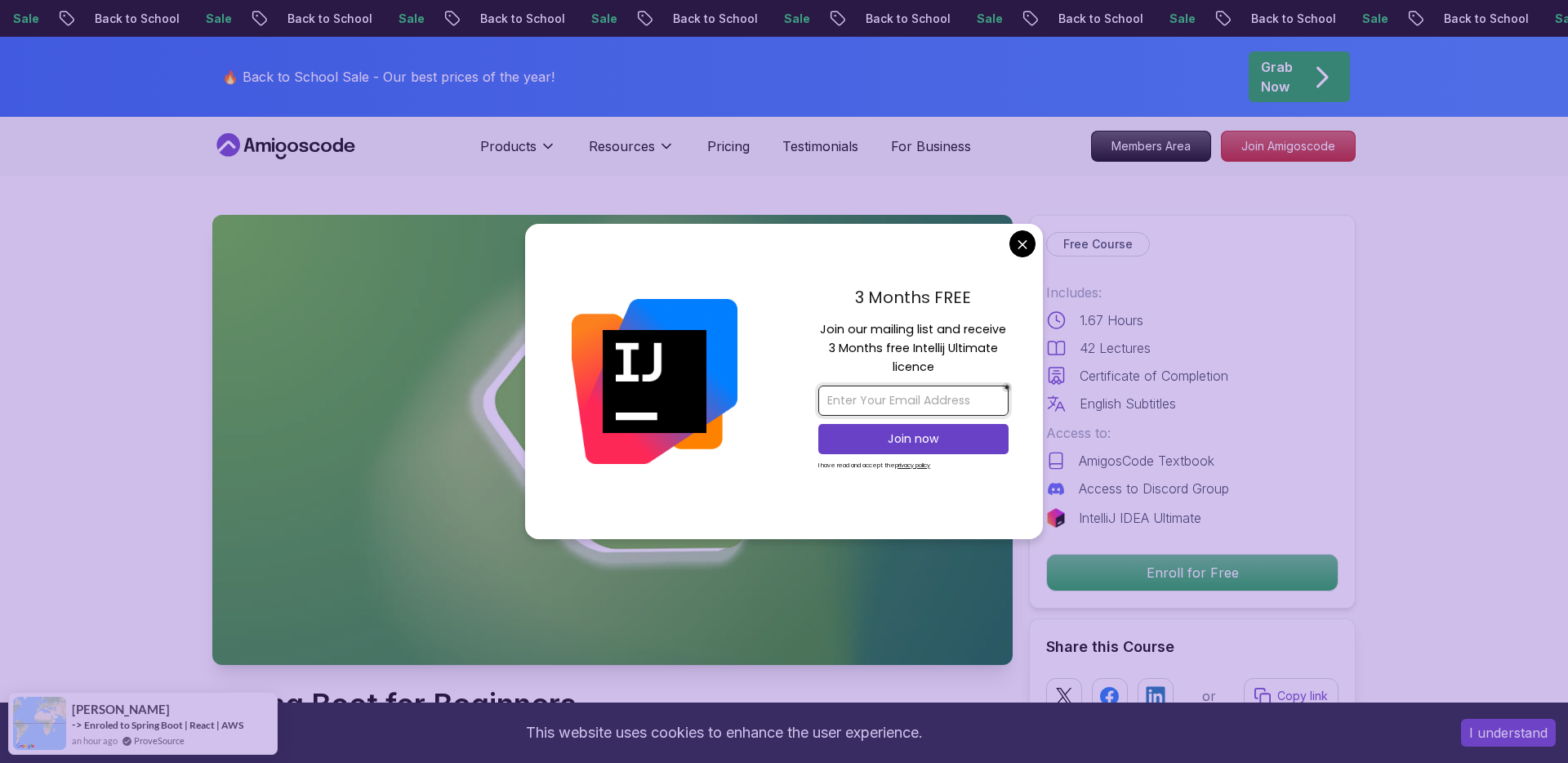
click at [913, 400] on input "email" at bounding box center [913, 400] width 191 height 30
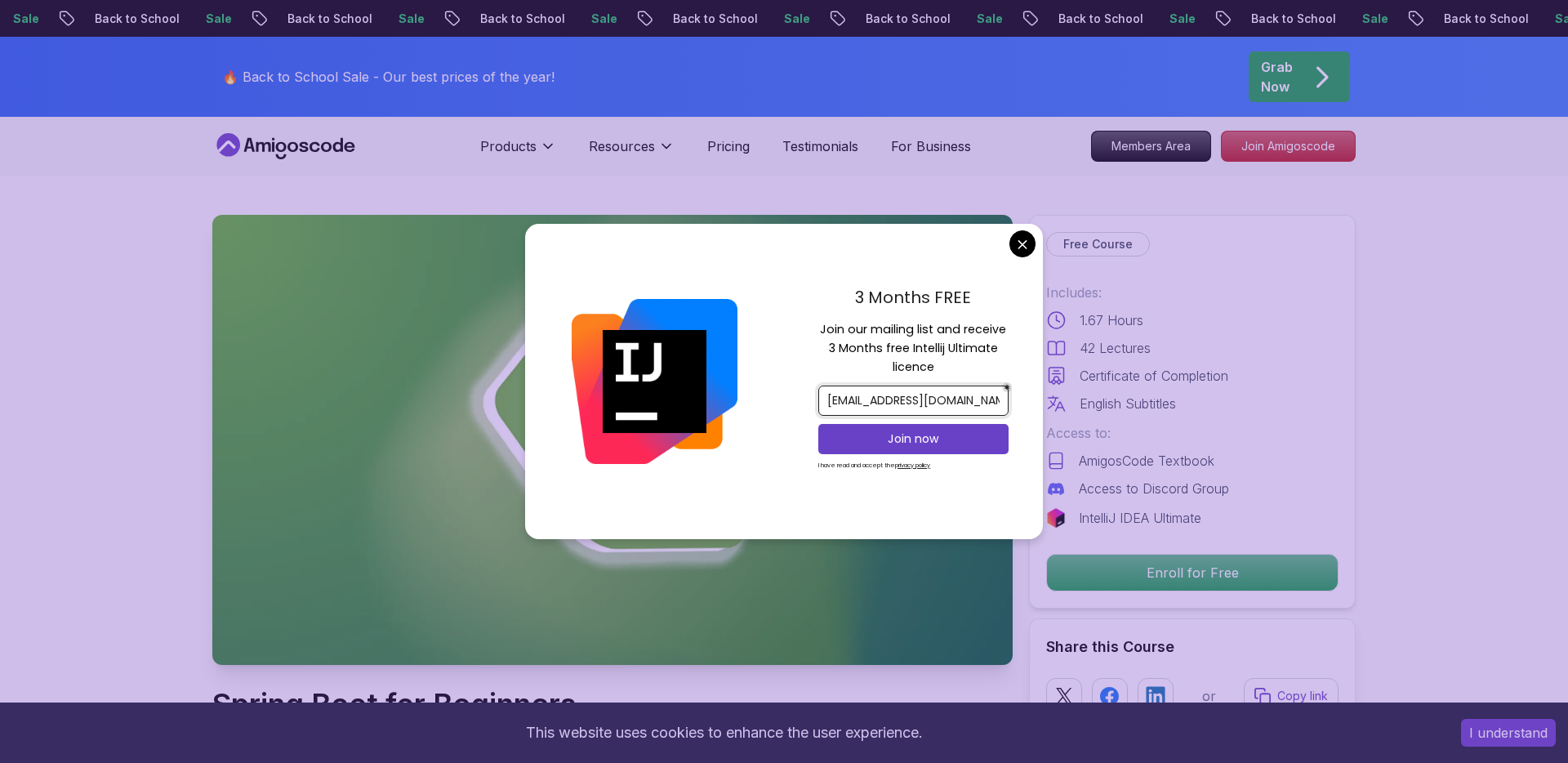
type input "[EMAIL_ADDRESS][DOMAIN_NAME]"
click at [913, 427] on button "Join now" at bounding box center [913, 438] width 191 height 30
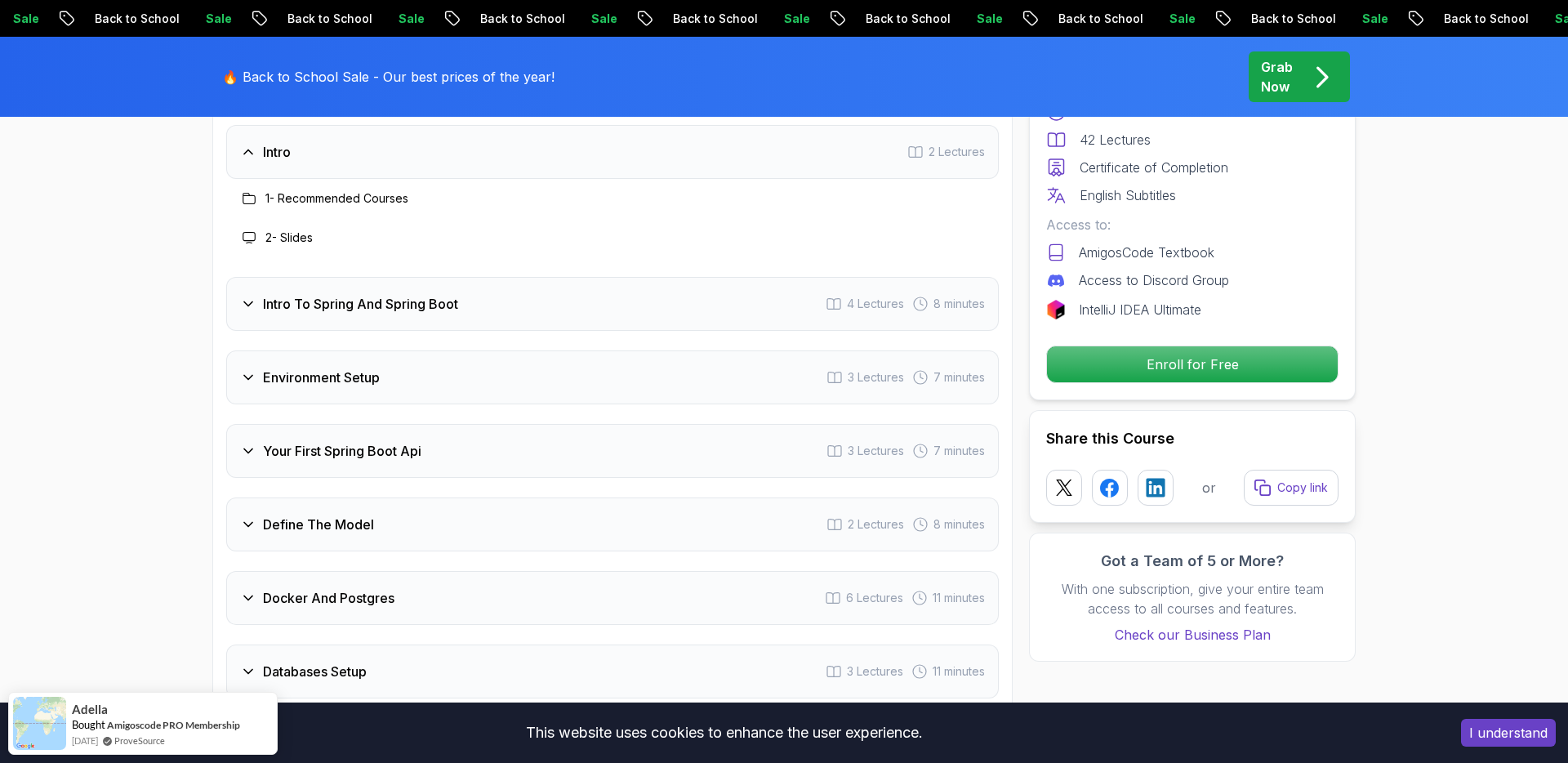
scroll to position [2089, 0]
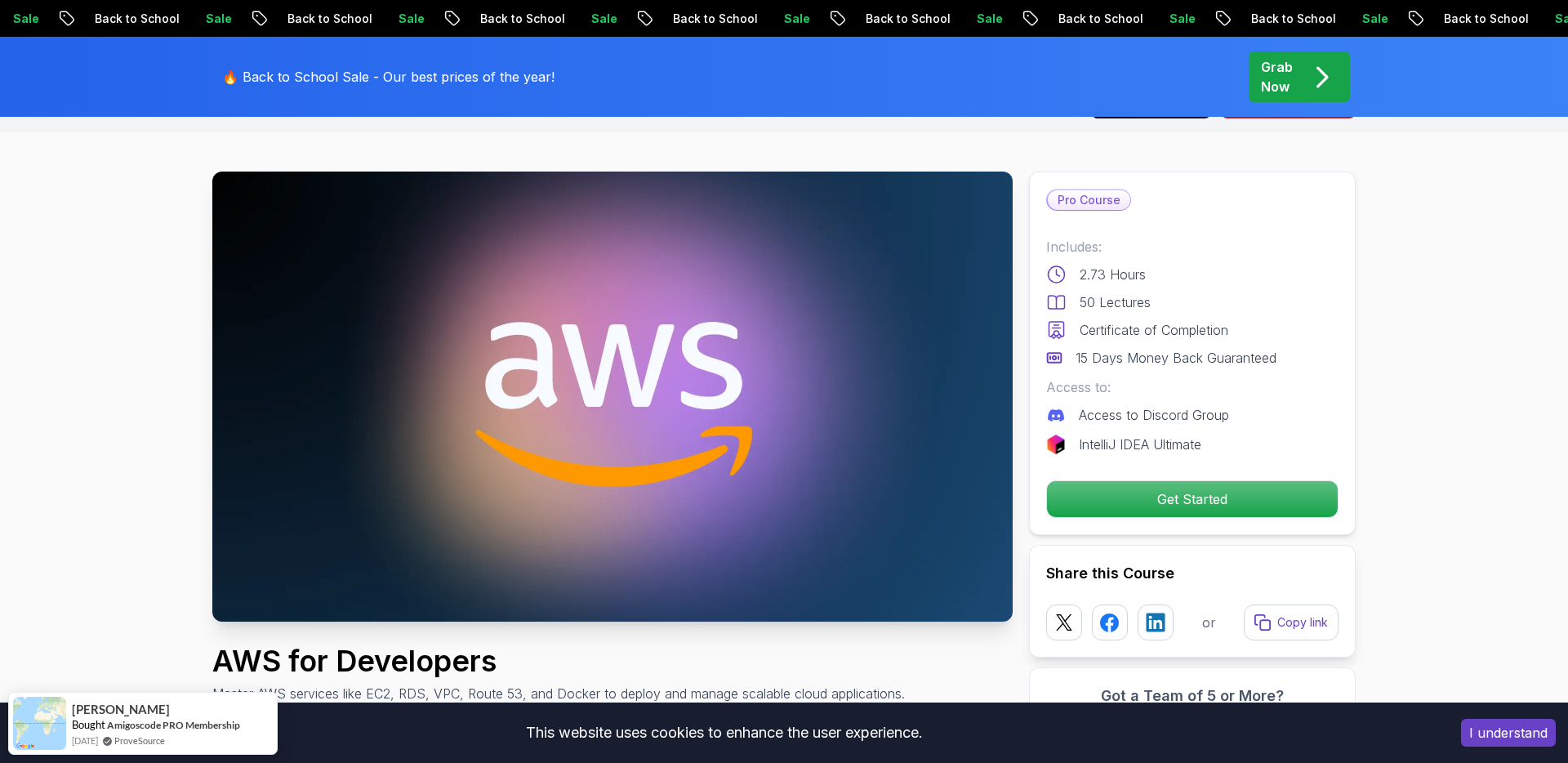
scroll to position [47, 0]
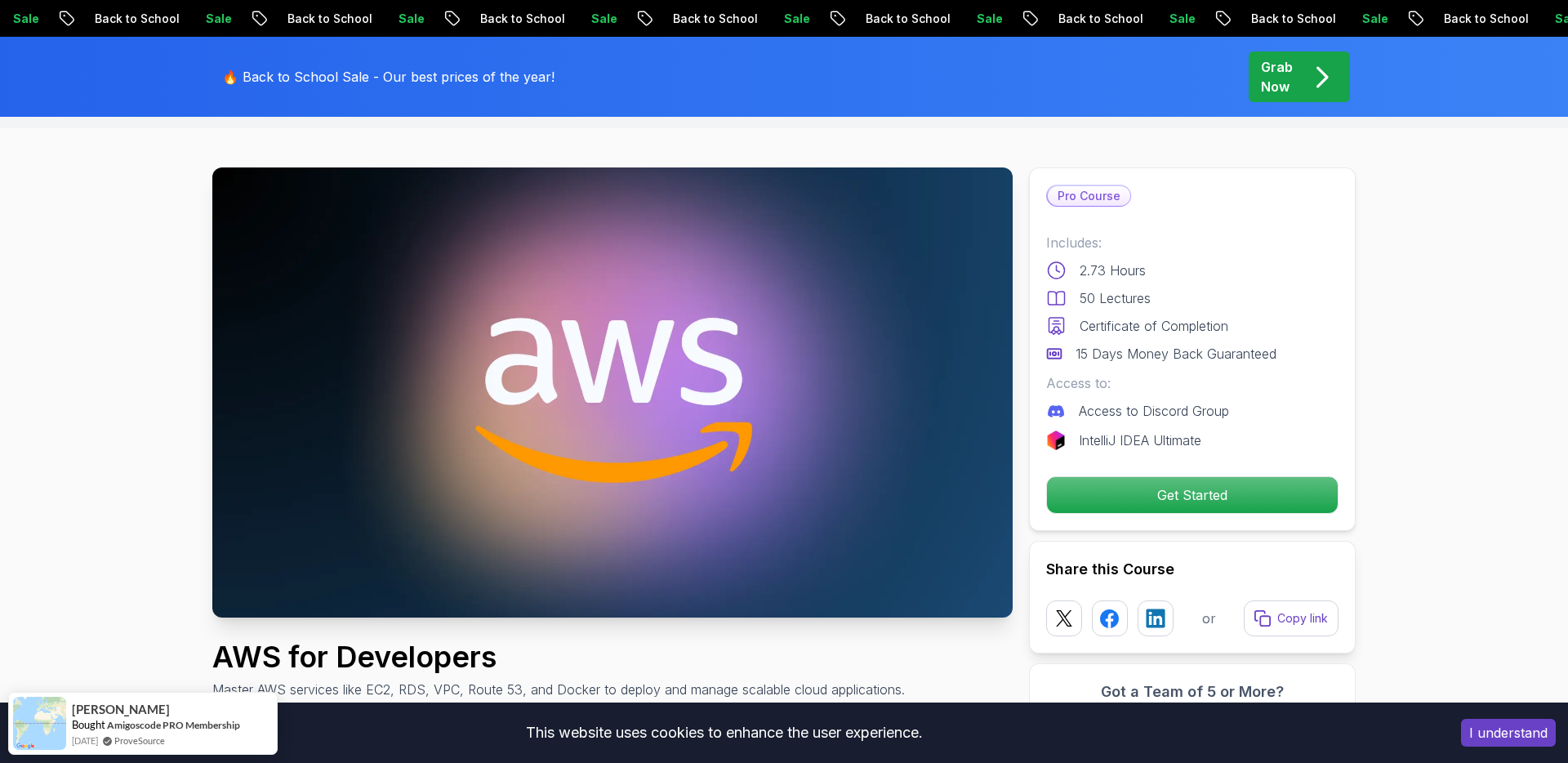
click at [1084, 524] on div "Pro Course Includes: 2.73 Hours 50 Lectures Certificate of Completion 15 Days M…" at bounding box center [1192, 349] width 326 height 364
click at [1094, 491] on p "Get Started" at bounding box center [1191, 495] width 276 height 35
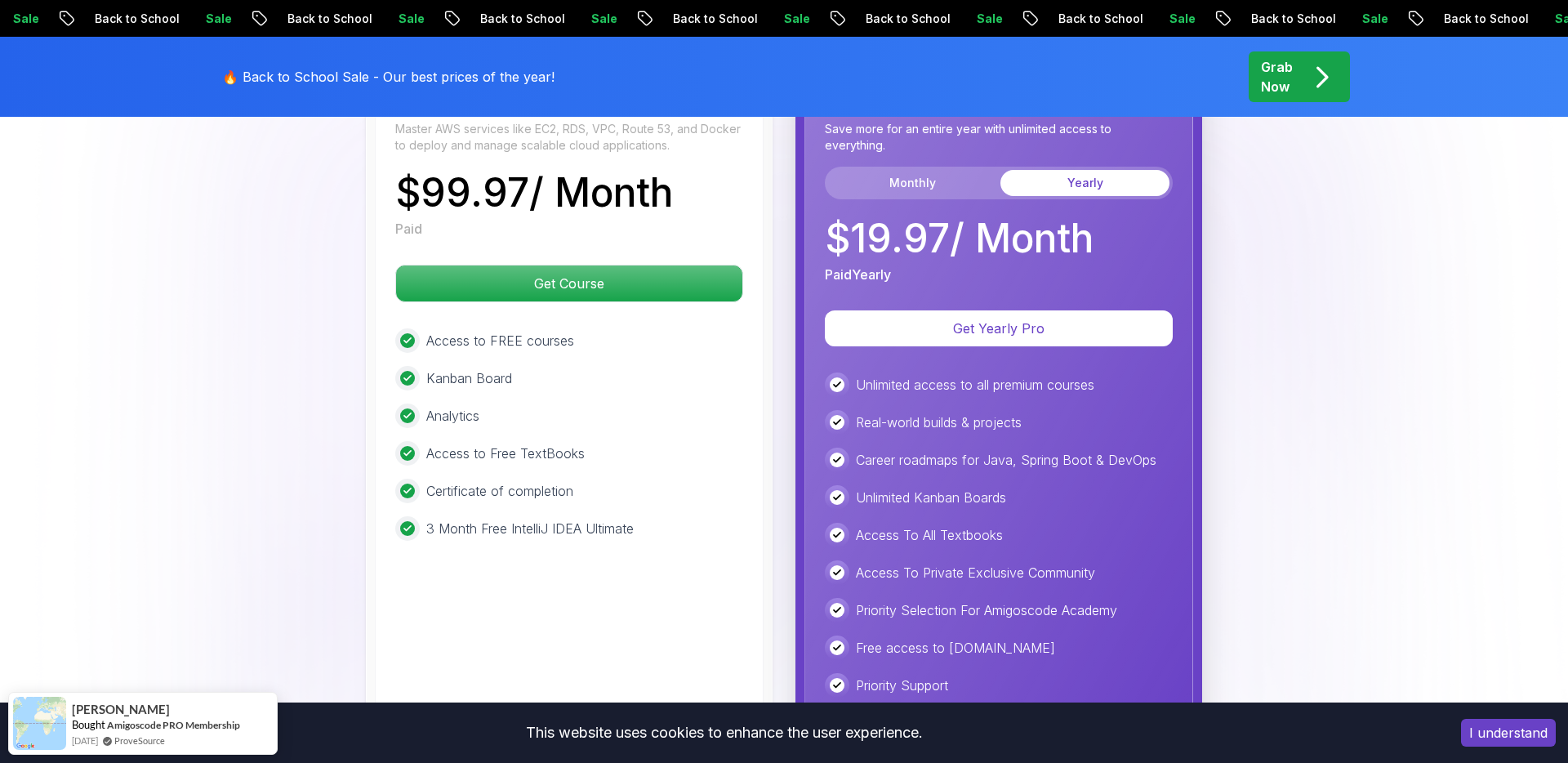
scroll to position [3601, 0]
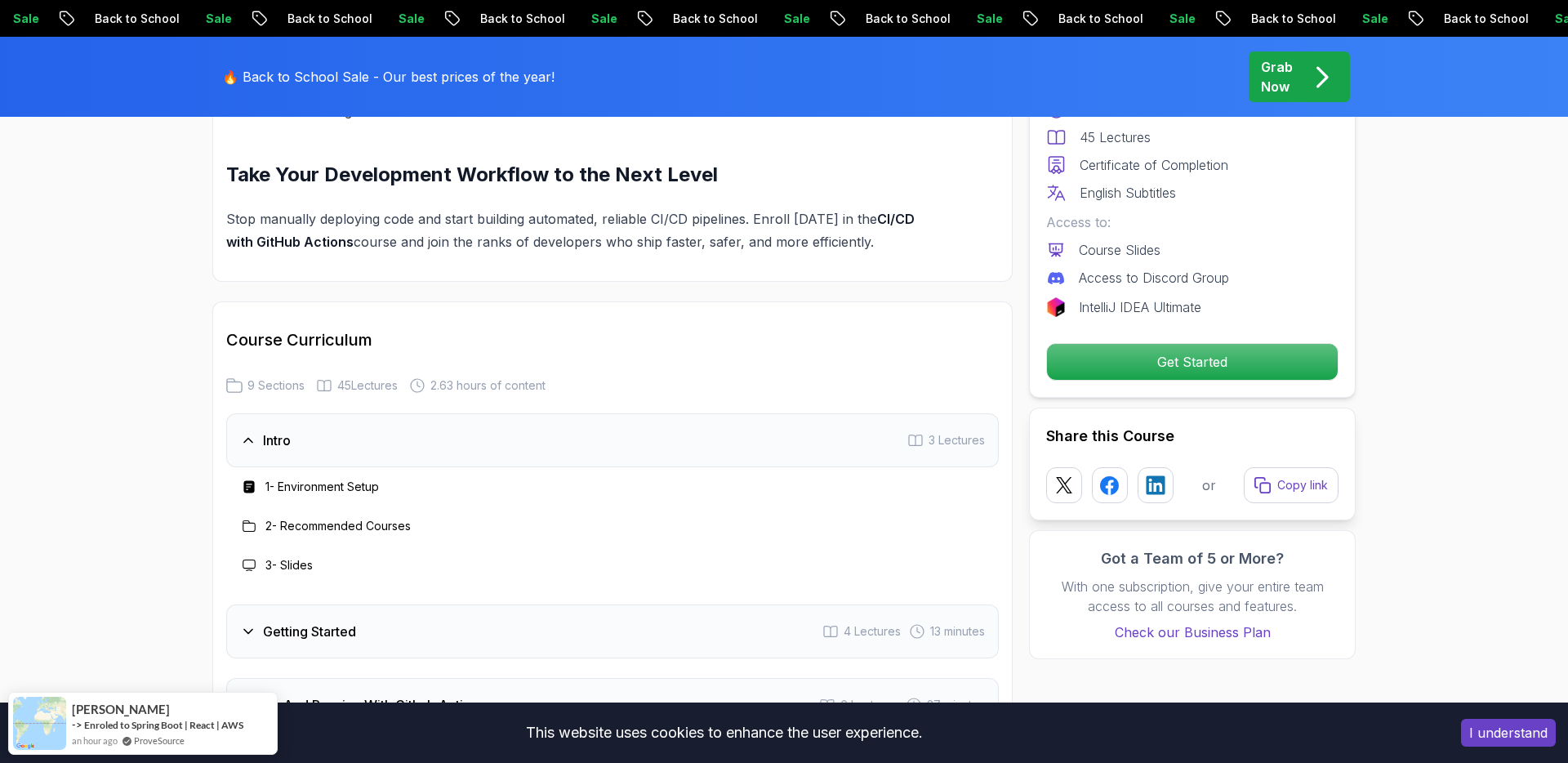
scroll to position [2515, 0]
